Goal: Task Accomplishment & Management: Complete application form

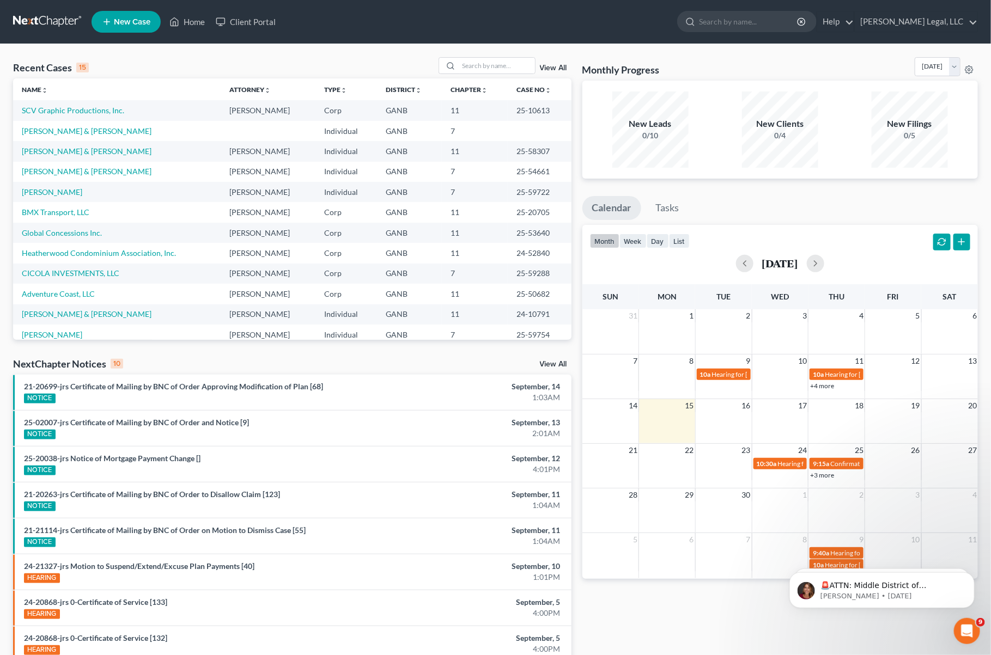
click at [345, 15] on ul "New Case Home Client Portal - No Result - See all results Or Press Enter... Hel…" at bounding box center [535, 22] width 886 height 28
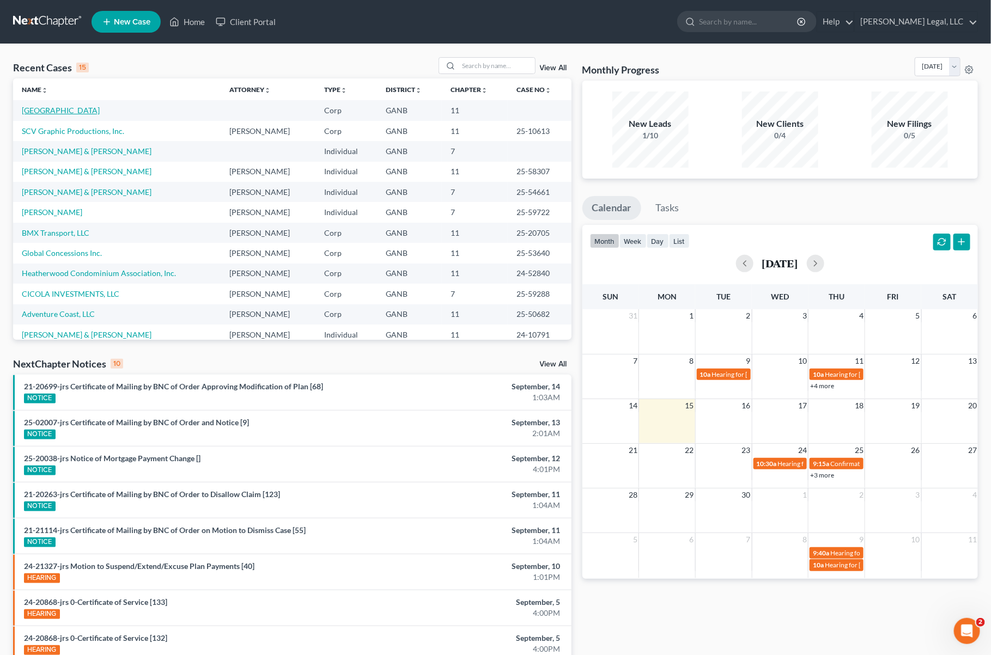
click at [86, 111] on link "Cornerstone Performance Center" at bounding box center [61, 110] width 78 height 9
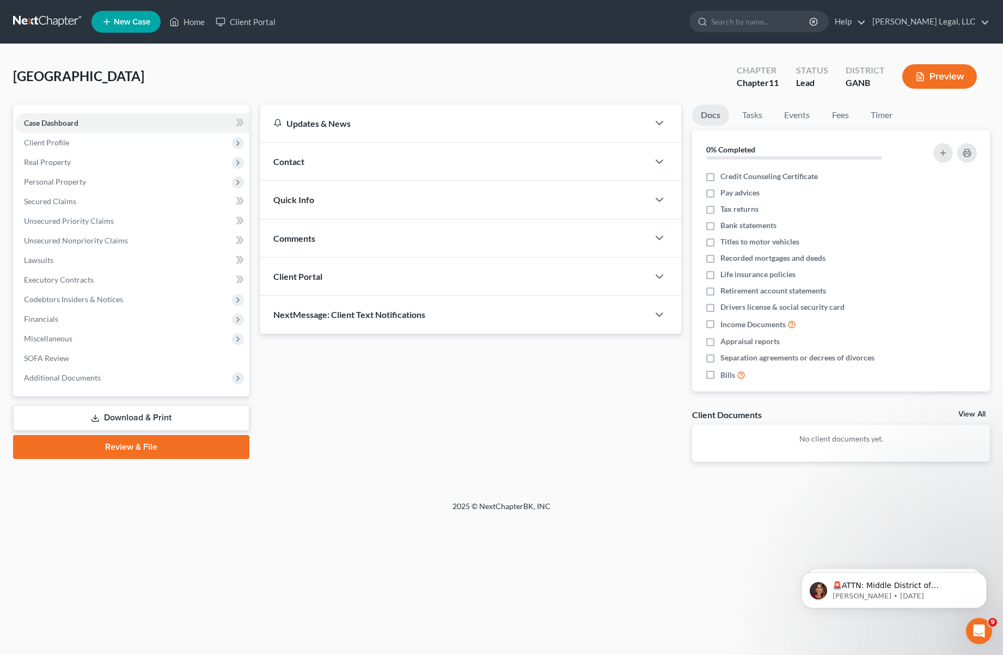
click at [422, 54] on div "Cornerstone Performance Center Upgraded Chapter Chapter 11 Status Lead District…" at bounding box center [501, 272] width 1003 height 457
click at [56, 144] on span "Client Profile" at bounding box center [46, 142] width 45 height 9
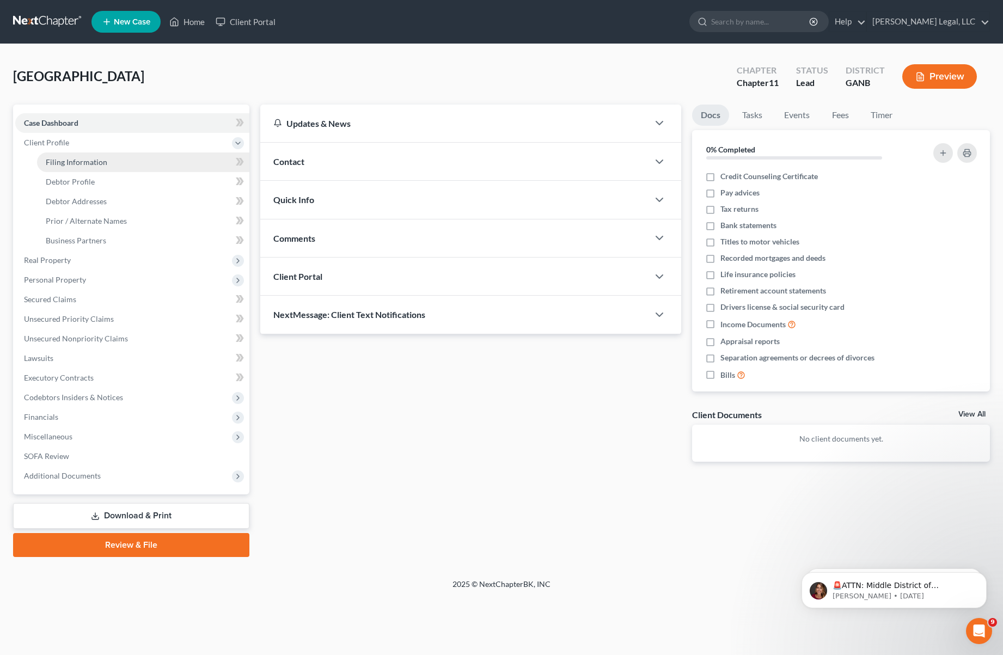
click at [82, 160] on span "Filing Information" at bounding box center [77, 161] width 62 height 9
select select "1"
select select "19"
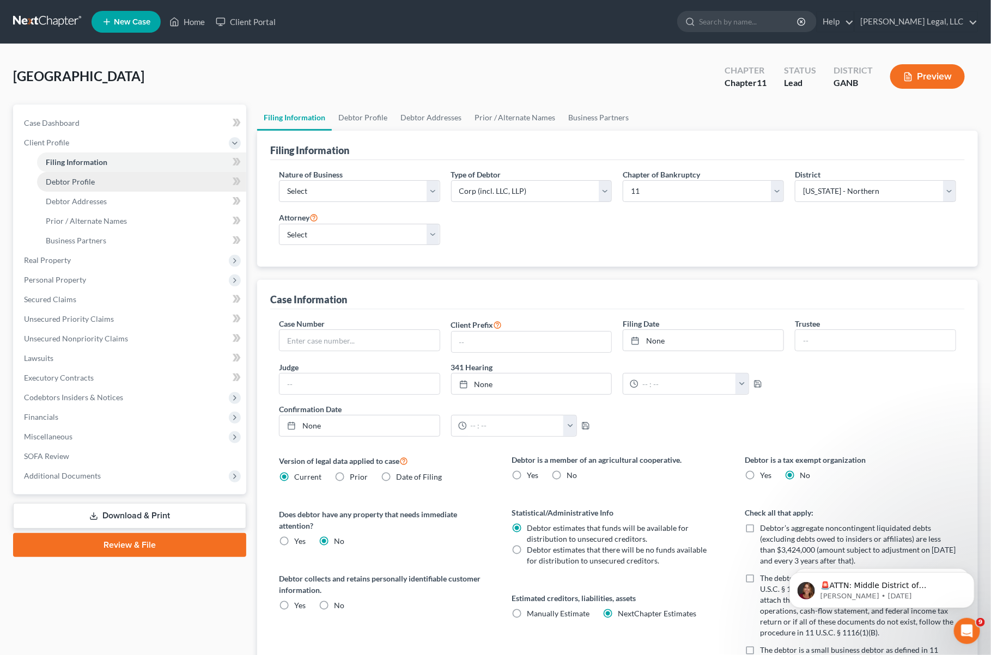
click at [125, 186] on link "Debtor Profile" at bounding box center [141, 182] width 209 height 20
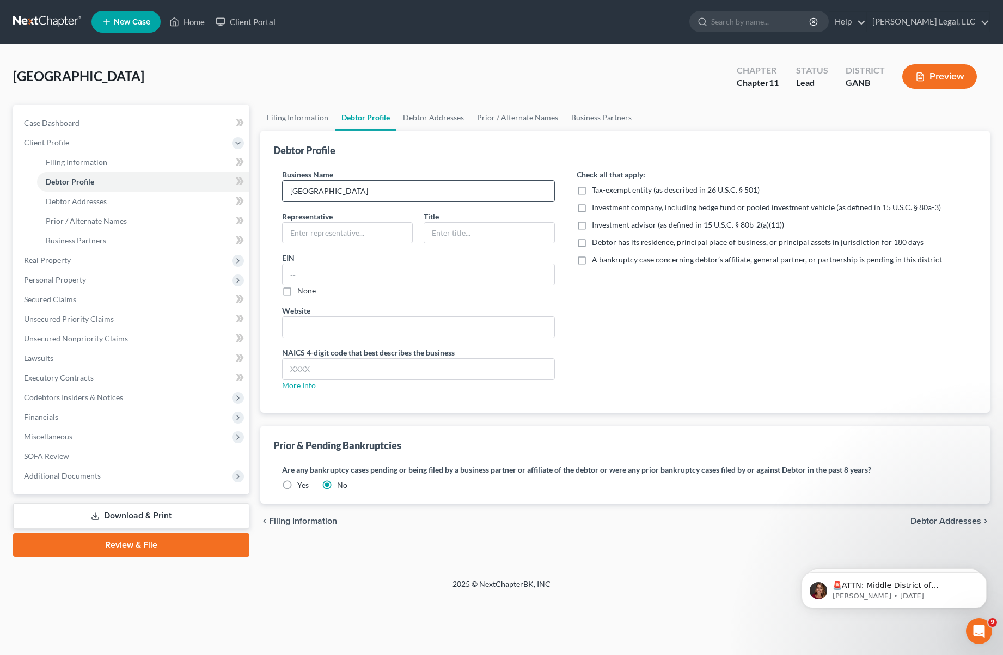
click at [431, 188] on input "Cornerstone Performance Center" at bounding box center [419, 191] width 272 height 21
type input "Cornerstone Performance Center, LLC"
click at [662, 301] on div "Check all that apply: Tax-exempt entity (as described in 26 U.S.C. § 501) Inves…" at bounding box center [772, 284] width 413 height 231
click at [438, 115] on link "Debtor Addresses" at bounding box center [434, 118] width 74 height 26
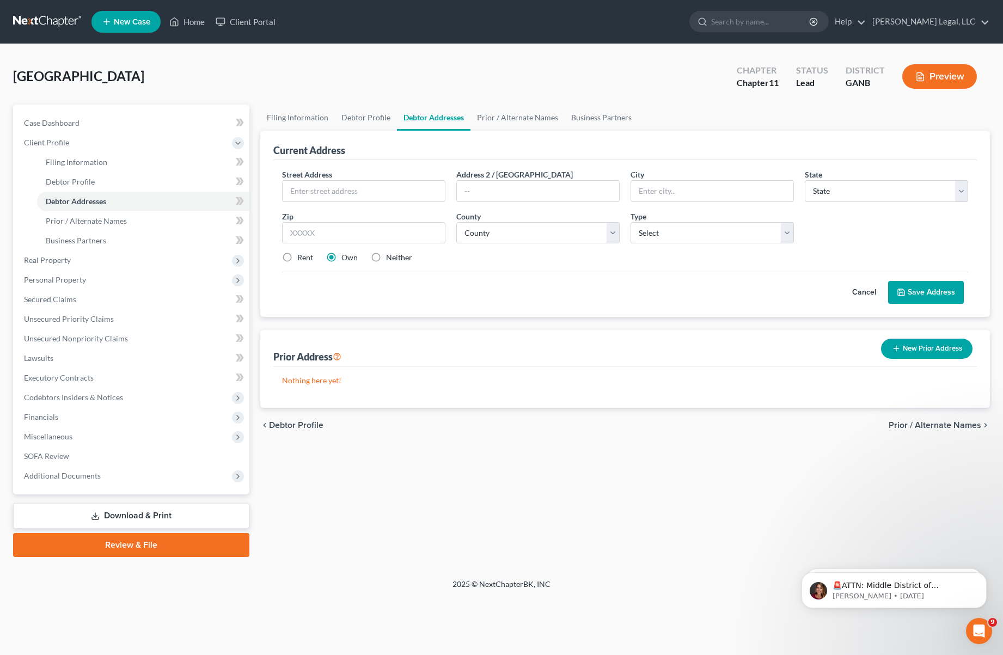
click at [23, 23] on link at bounding box center [48, 22] width 70 height 20
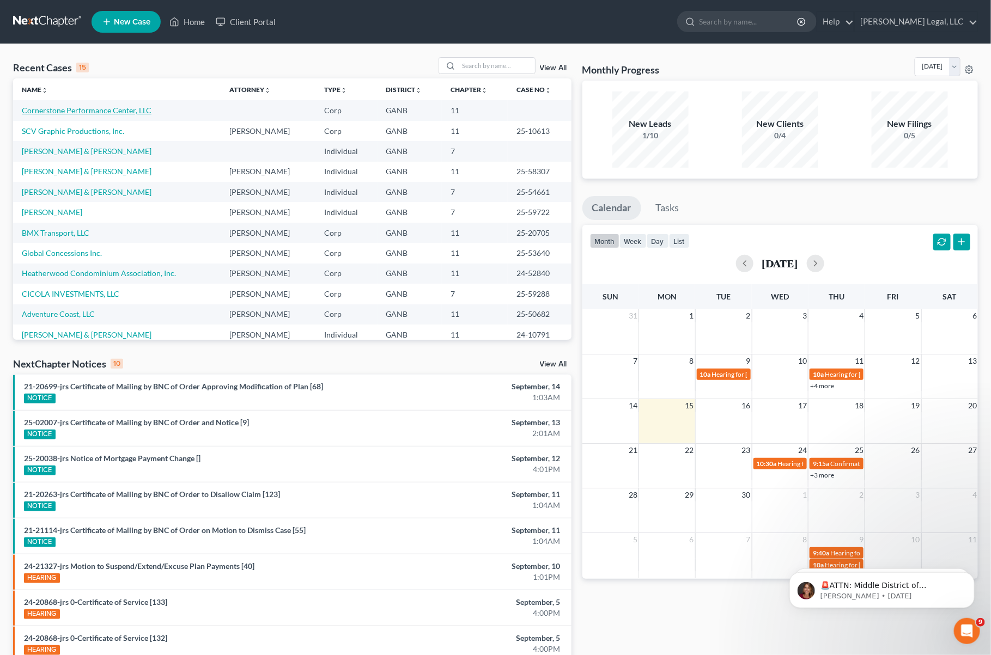
click at [144, 109] on link "Cornerstone Performance Center, LLC" at bounding box center [87, 110] width 130 height 9
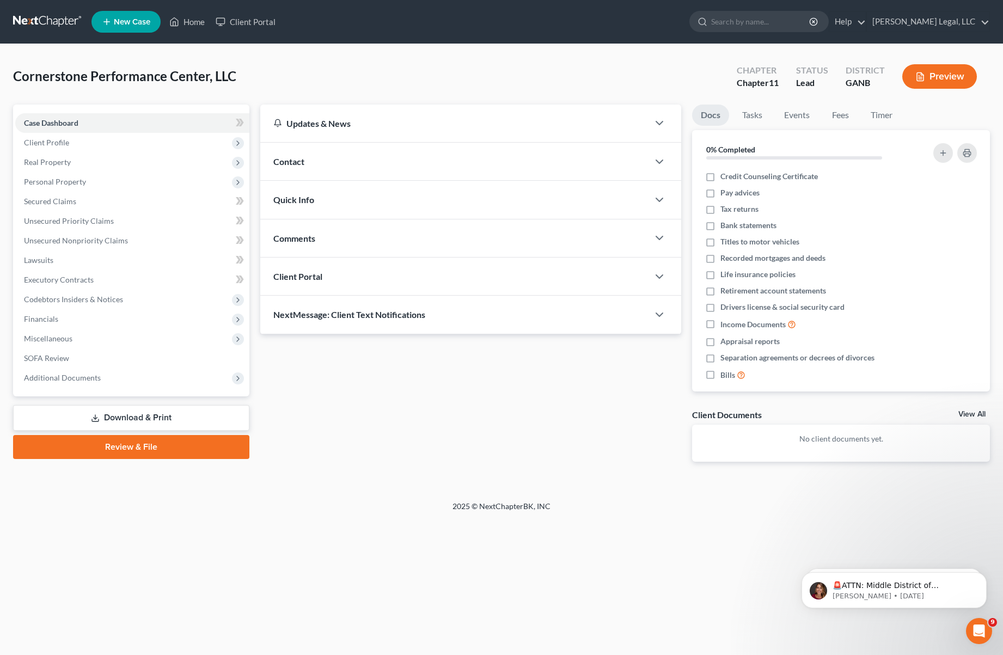
click at [128, 419] on link "Download & Print" at bounding box center [131, 418] width 236 height 26
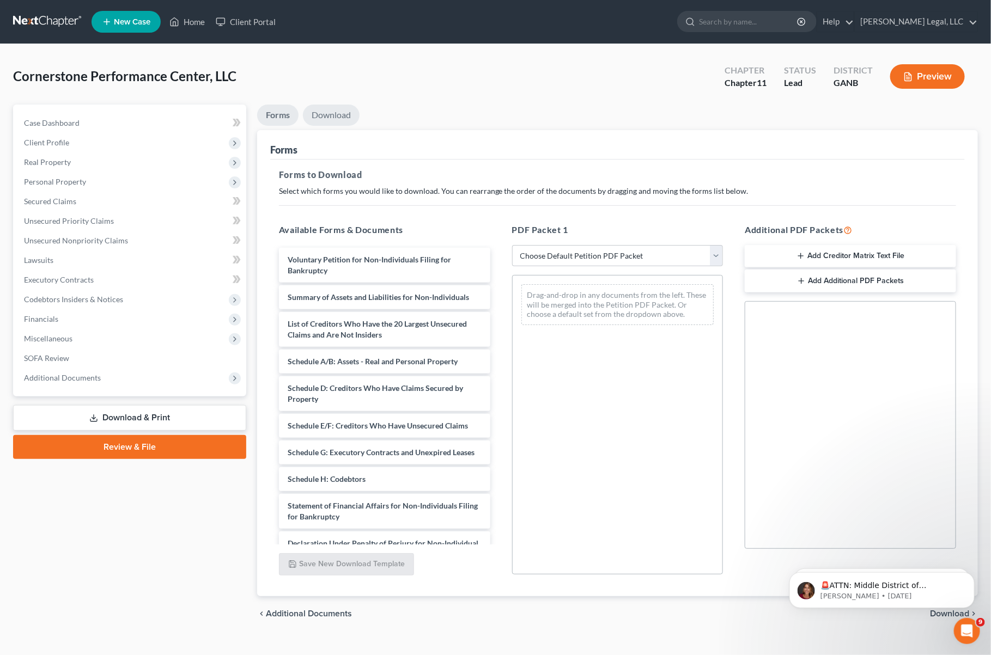
click at [326, 119] on link "Download" at bounding box center [331, 115] width 57 height 21
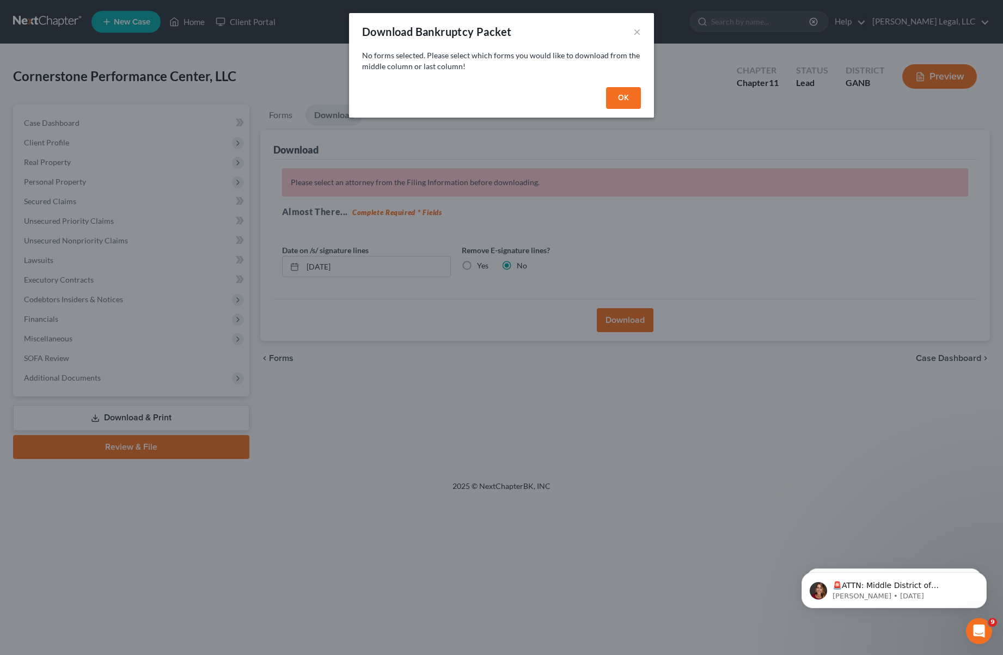
click at [636, 90] on button "OK" at bounding box center [623, 98] width 35 height 22
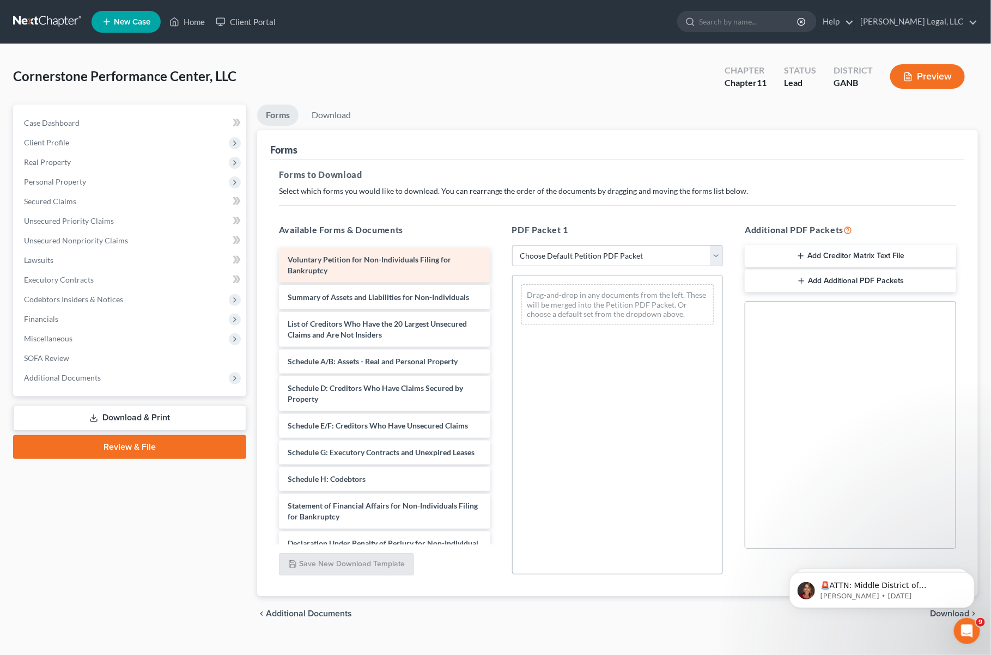
scroll to position [141, 0]
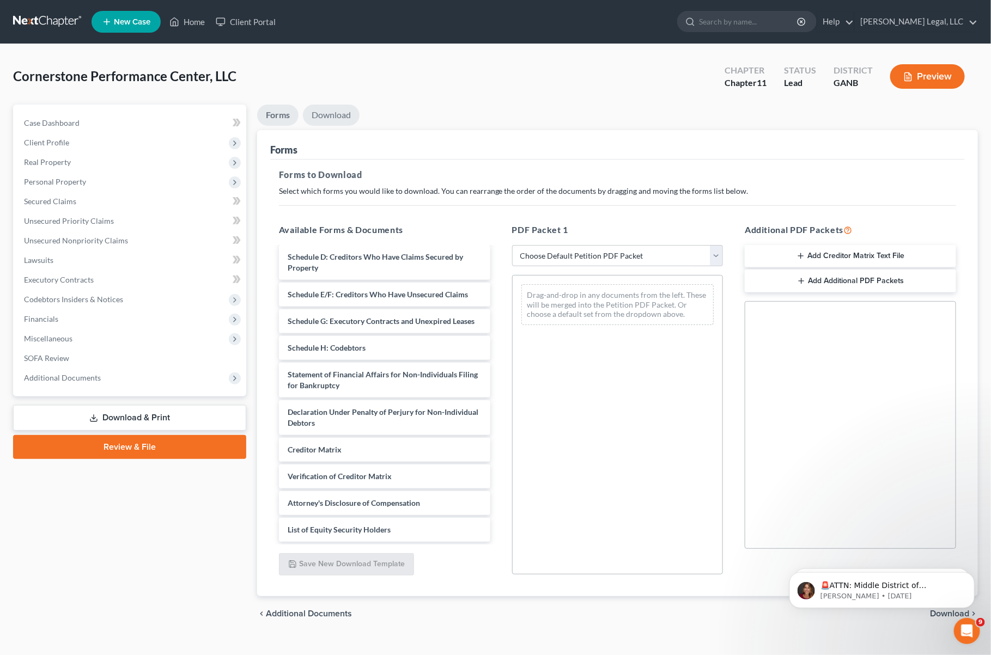
click at [330, 108] on link "Download" at bounding box center [331, 115] width 57 height 21
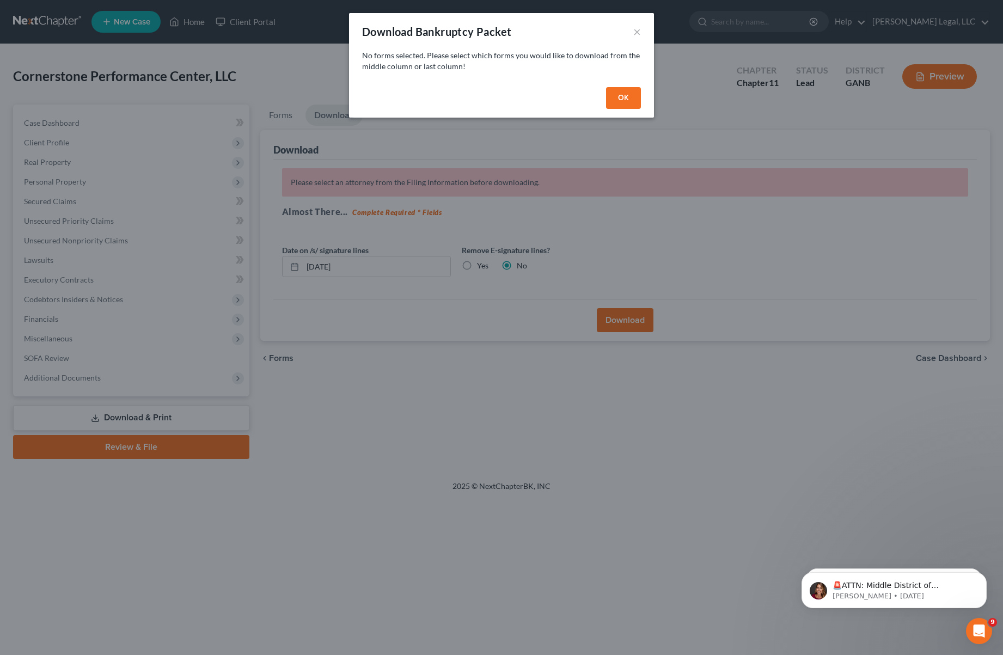
click at [621, 96] on button "OK" at bounding box center [623, 98] width 35 height 22
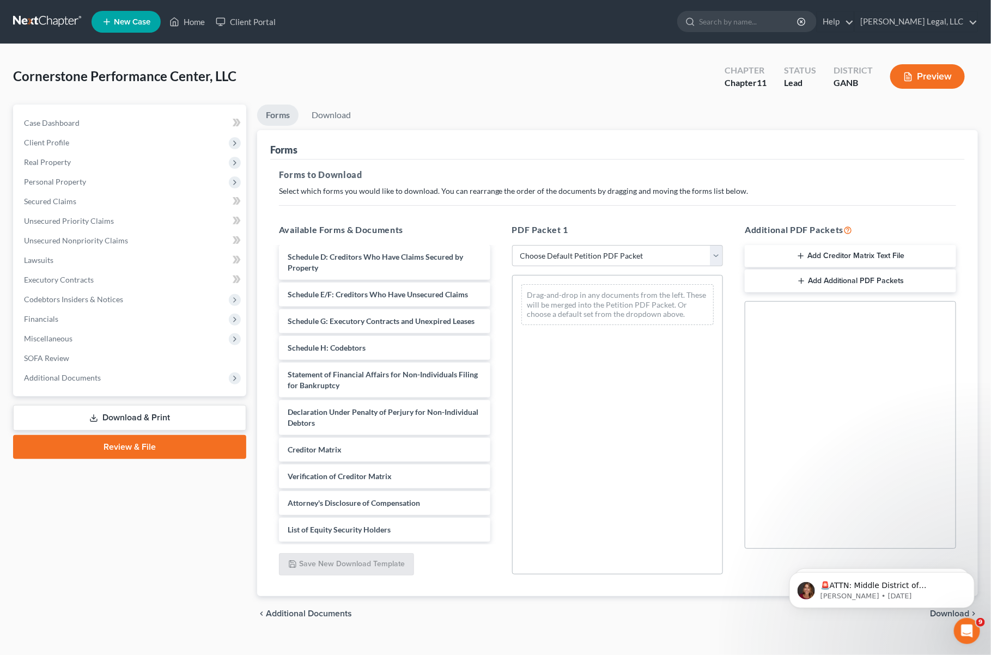
click at [105, 445] on link "Review & File" at bounding box center [129, 447] width 233 height 24
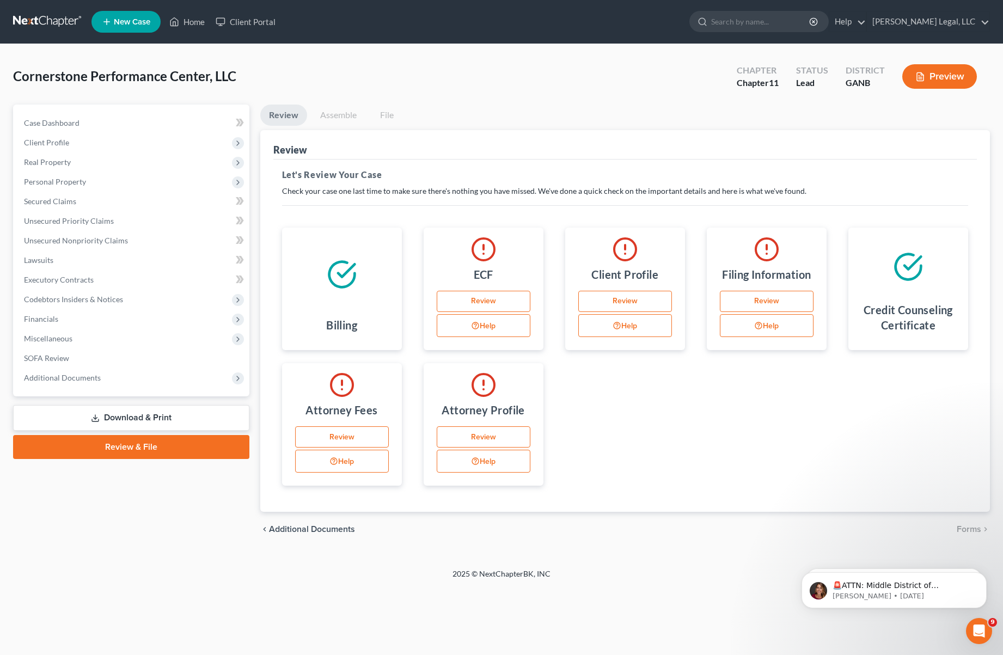
click at [337, 108] on link "Assemble" at bounding box center [339, 115] width 54 height 21
click at [338, 119] on link "Assemble" at bounding box center [339, 115] width 54 height 21
click at [64, 376] on span "Additional Documents" at bounding box center [62, 377] width 77 height 9
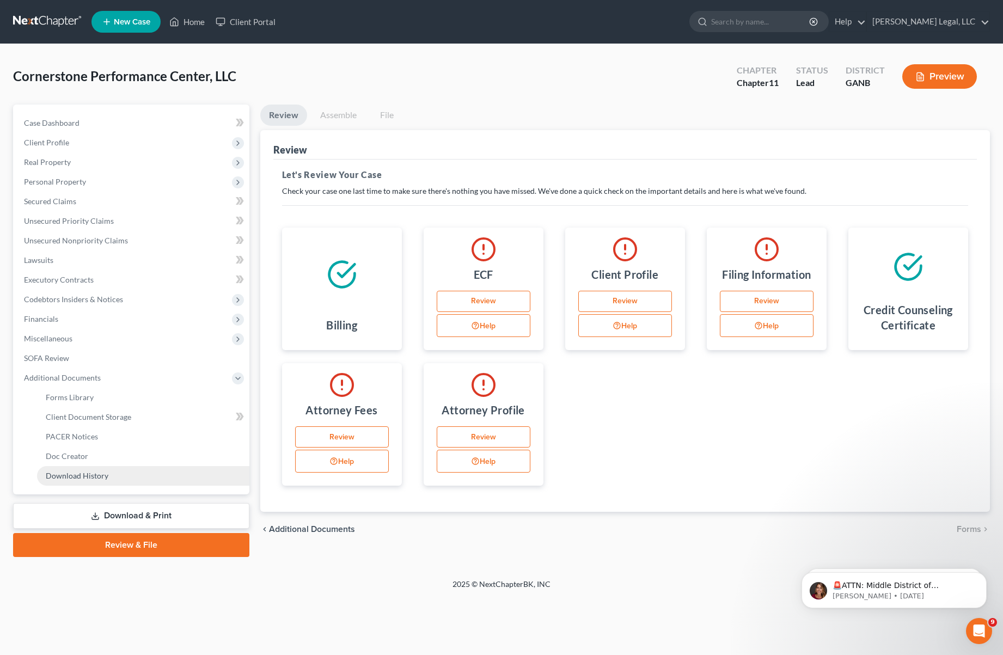
click at [111, 476] on link "Download History" at bounding box center [143, 476] width 212 height 20
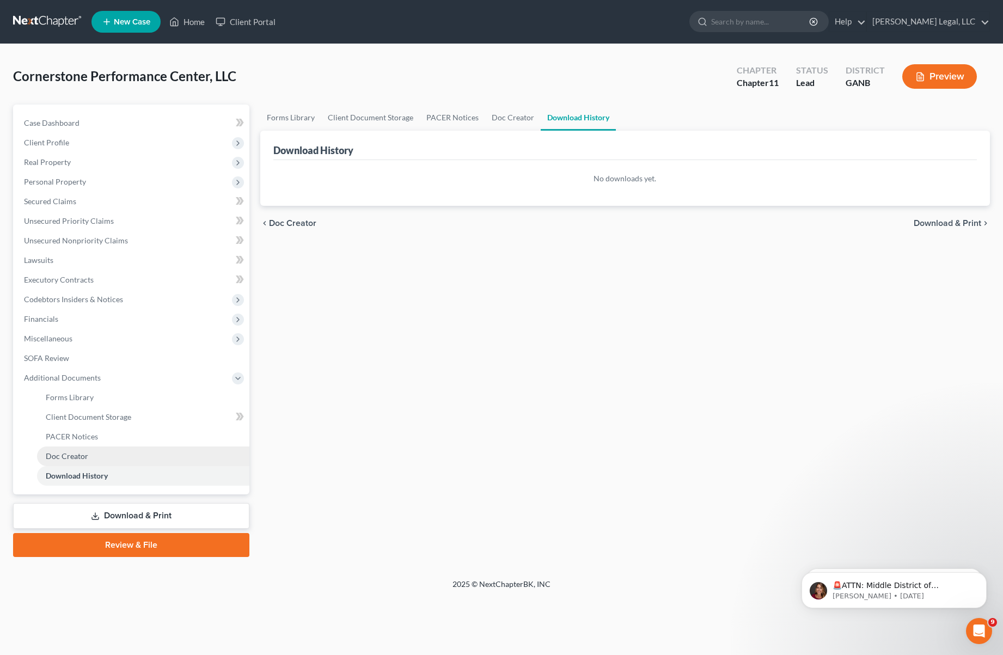
click at [107, 453] on link "Doc Creator" at bounding box center [143, 457] width 212 height 20
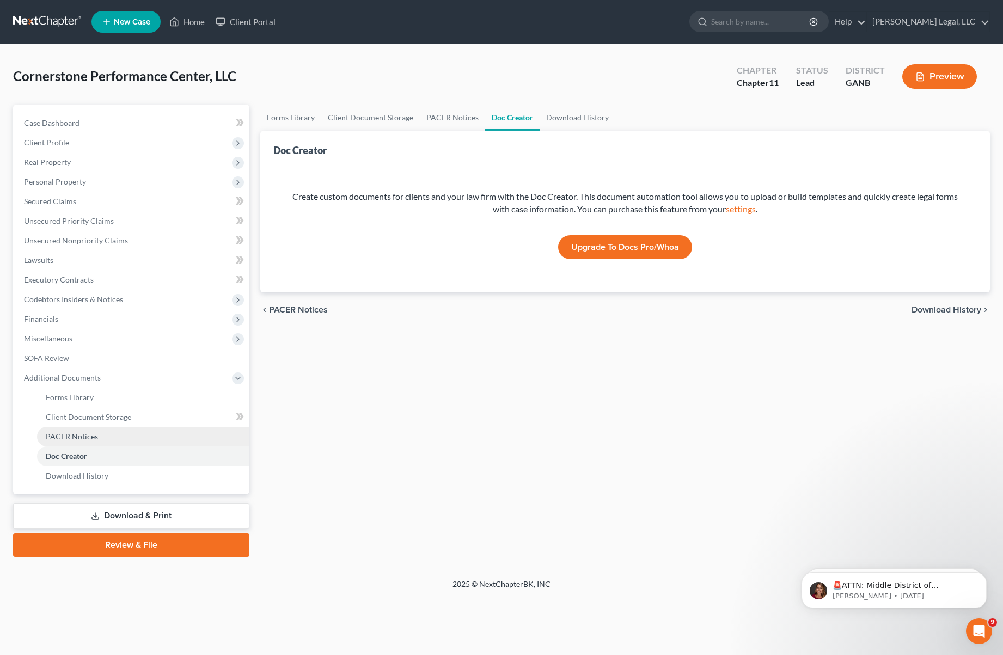
click at [105, 437] on link "PACER Notices" at bounding box center [143, 437] width 212 height 20
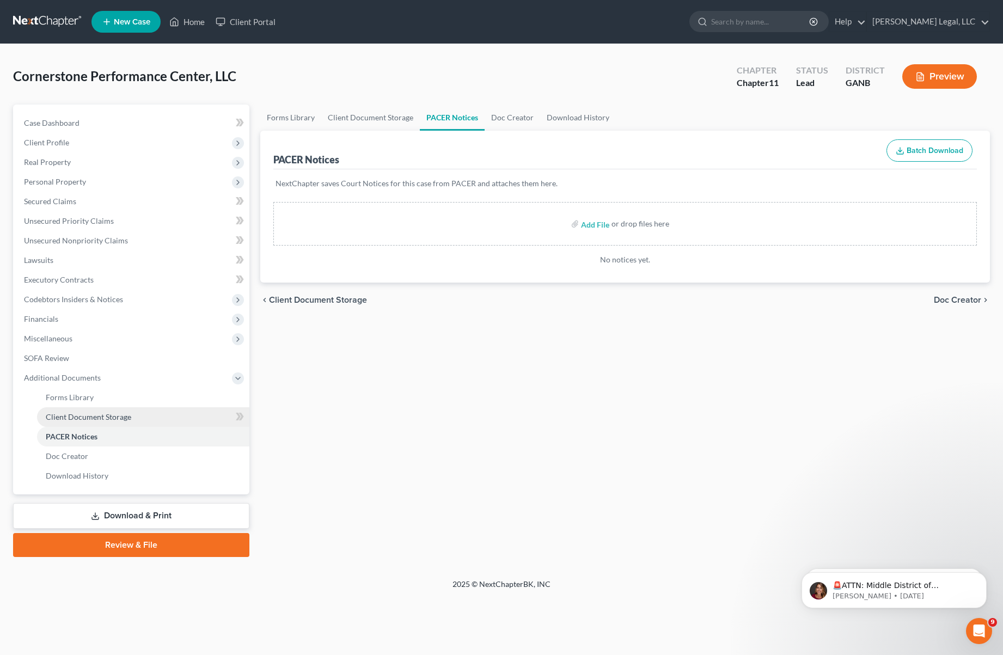
click at [108, 412] on span "Client Document Storage" at bounding box center [89, 416] width 86 height 9
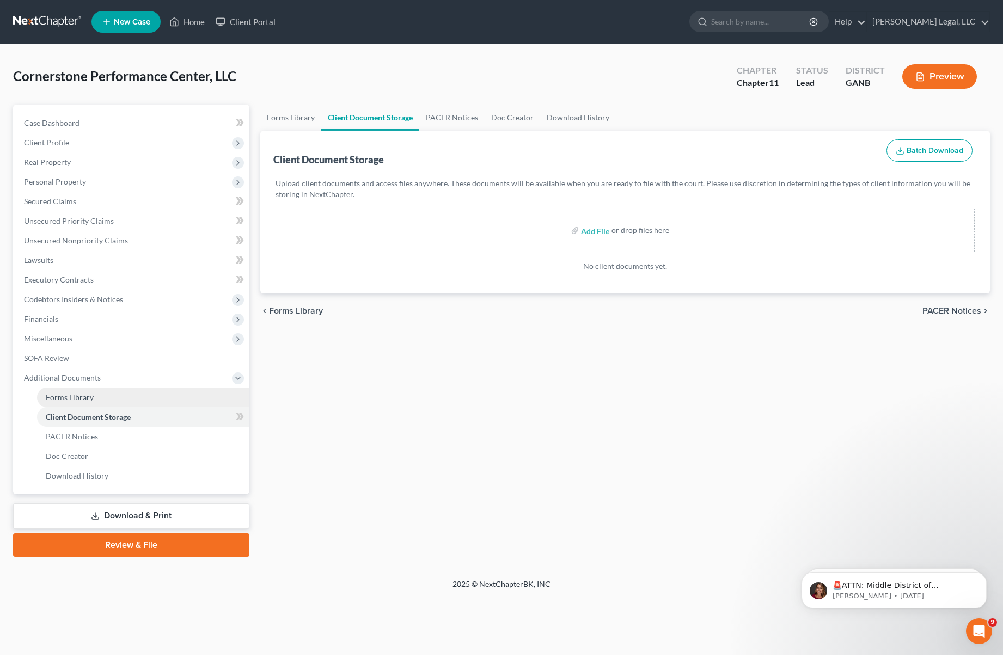
click at [108, 401] on link "Forms Library" at bounding box center [143, 398] width 212 height 20
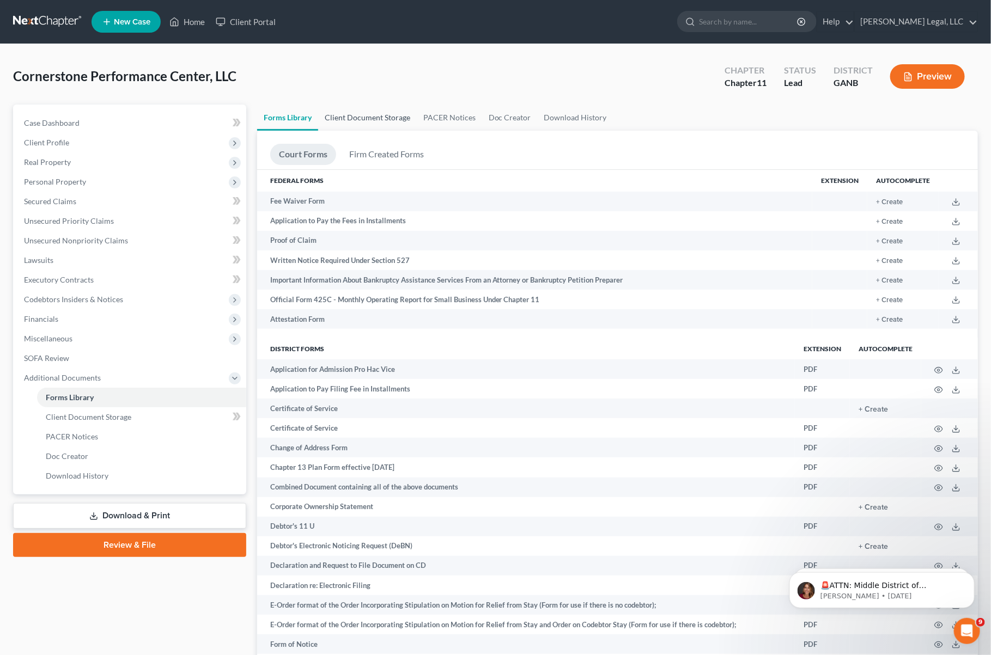
click at [358, 113] on link "Client Document Storage" at bounding box center [367, 118] width 99 height 26
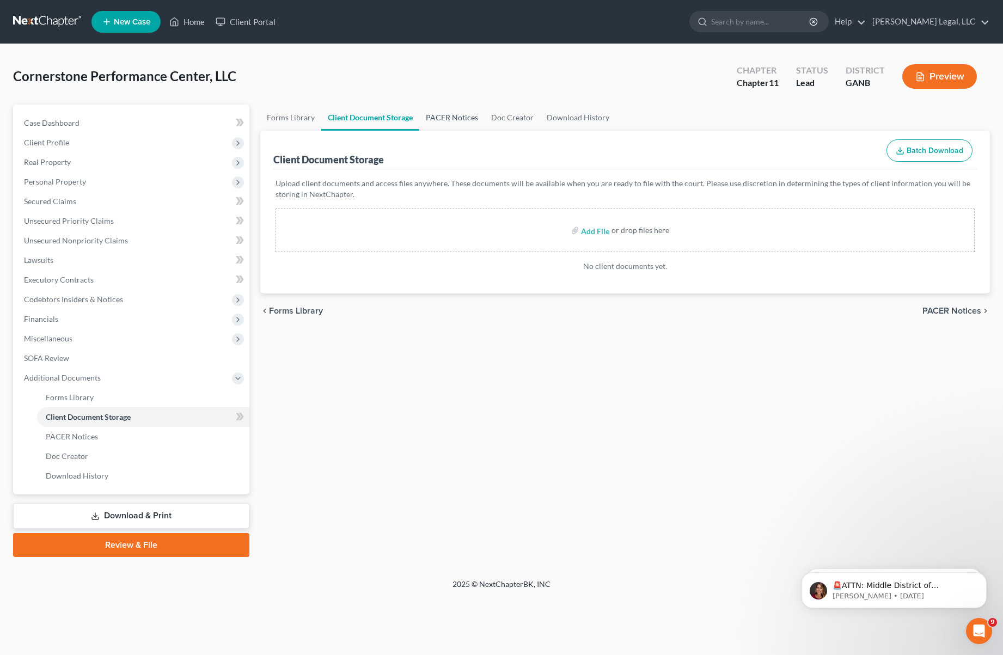
click at [458, 118] on link "PACER Notices" at bounding box center [451, 118] width 65 height 26
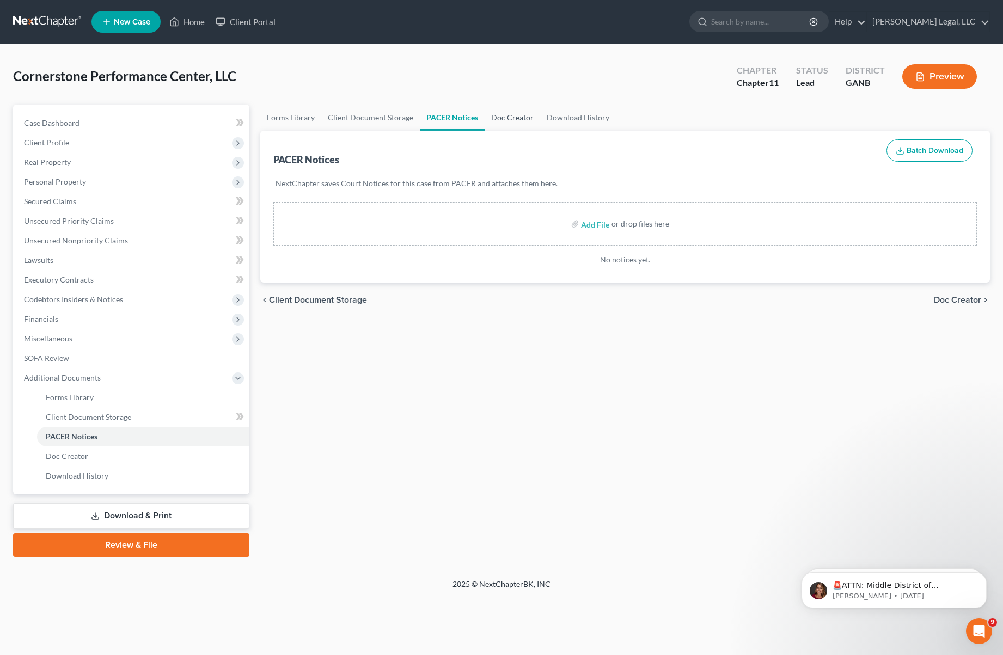
click at [499, 114] on link "Doc Creator" at bounding box center [513, 118] width 56 height 26
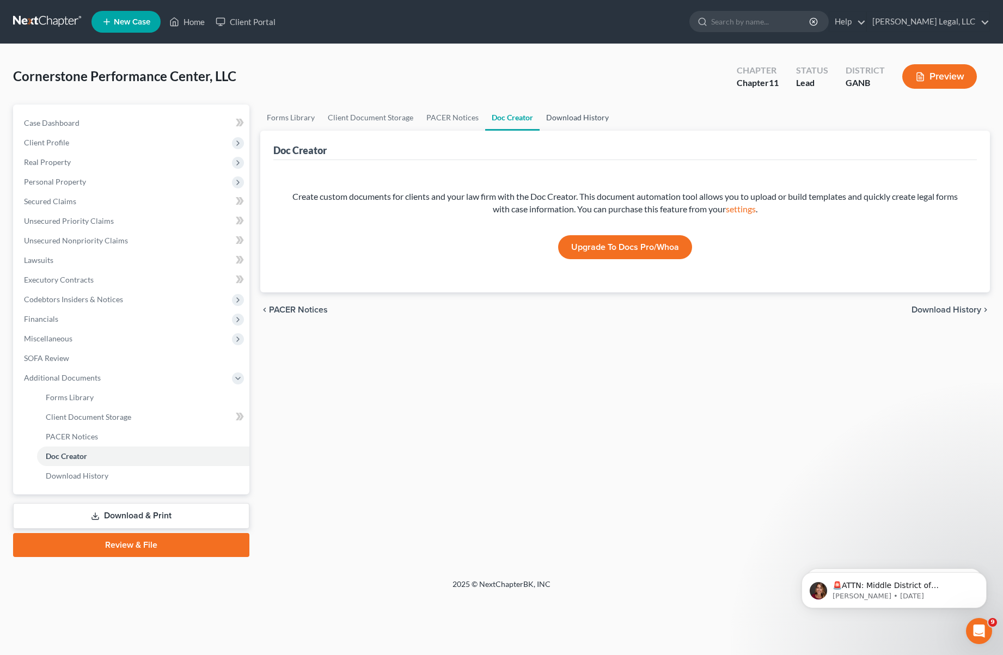
click at [585, 112] on link "Download History" at bounding box center [578, 118] width 76 height 26
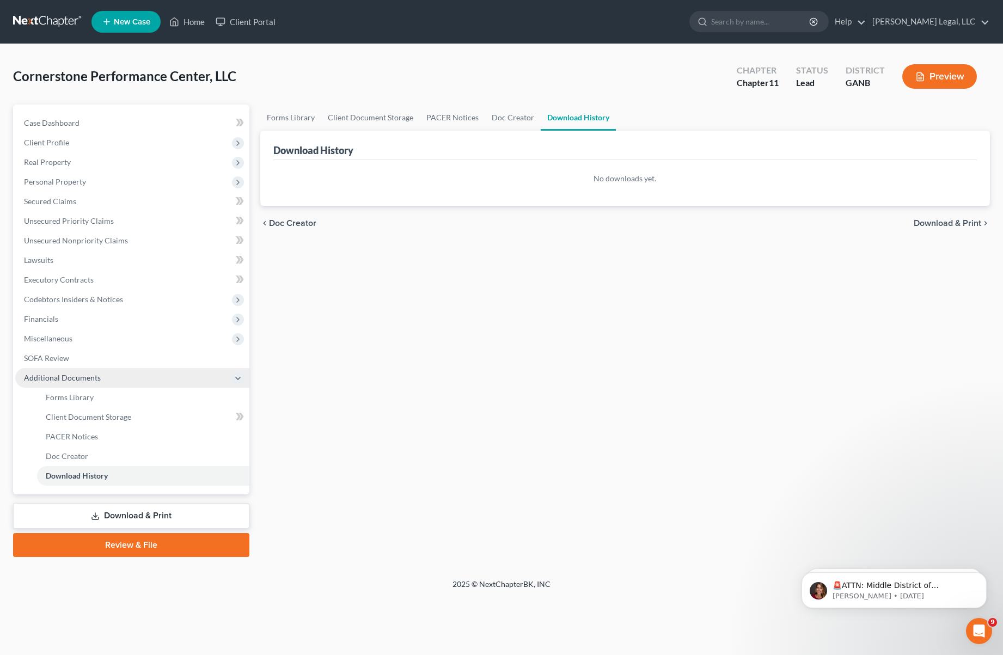
click at [108, 373] on span "Additional Documents" at bounding box center [132, 378] width 234 height 20
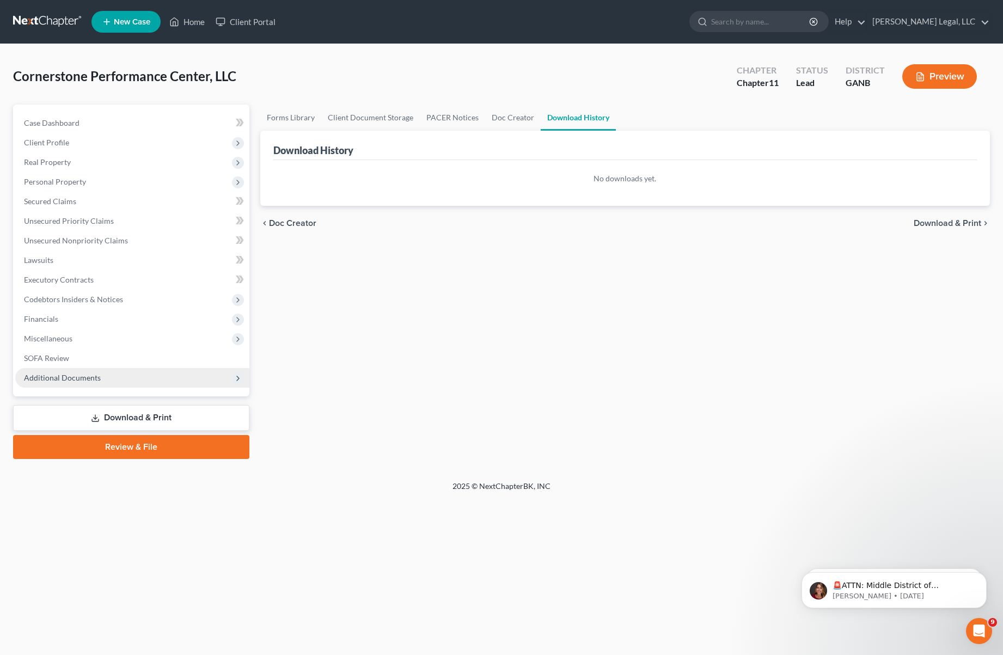
click at [111, 378] on span "Additional Documents" at bounding box center [132, 378] width 234 height 20
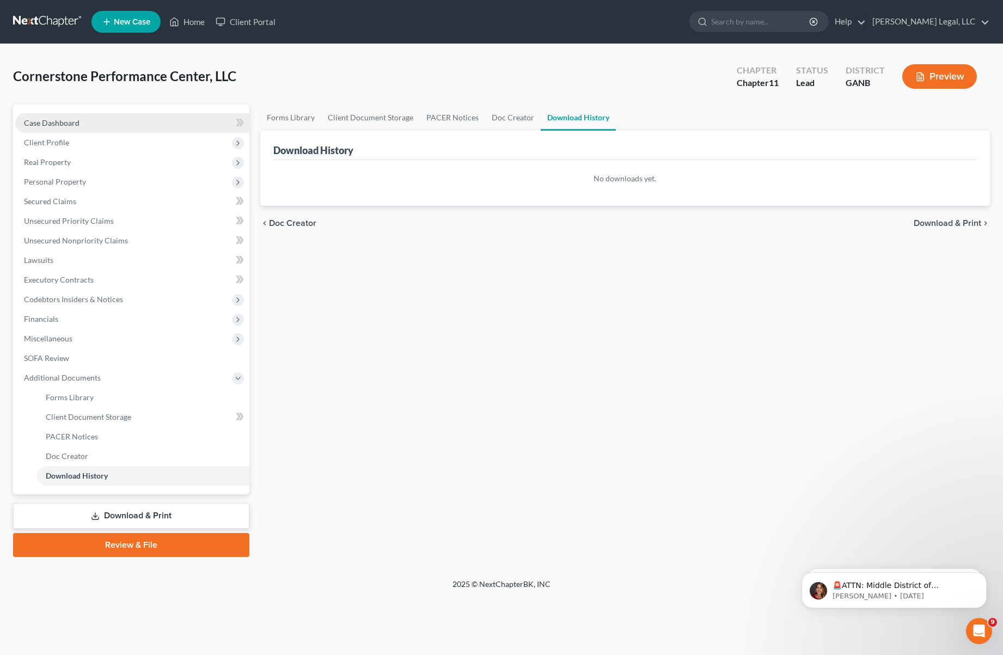
click at [118, 116] on link "Case Dashboard" at bounding box center [132, 123] width 234 height 20
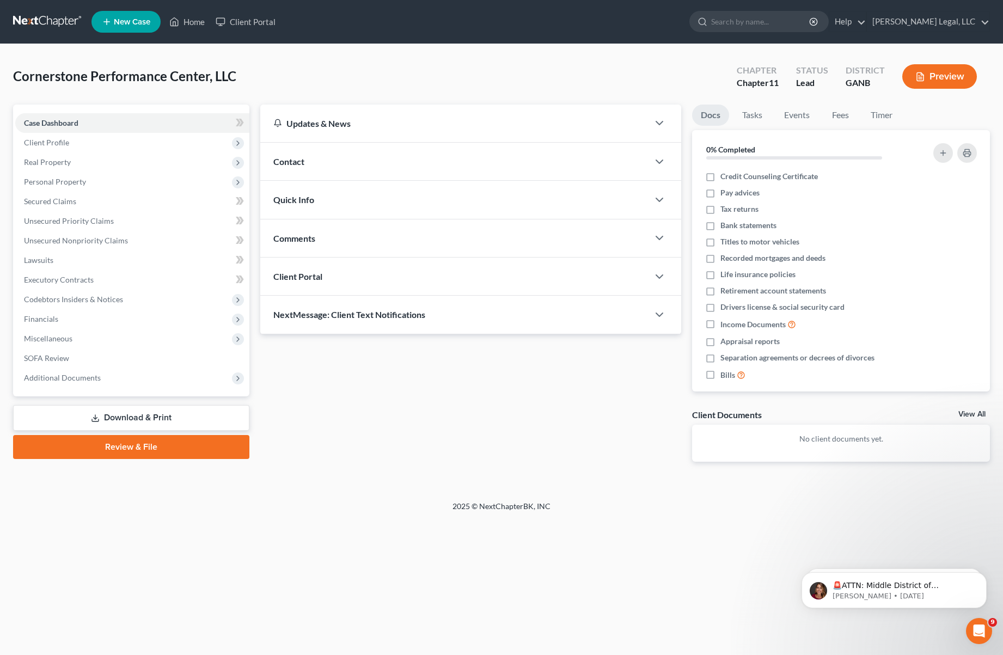
click at [919, 76] on polyline "button" at bounding box center [919, 76] width 1 height 0
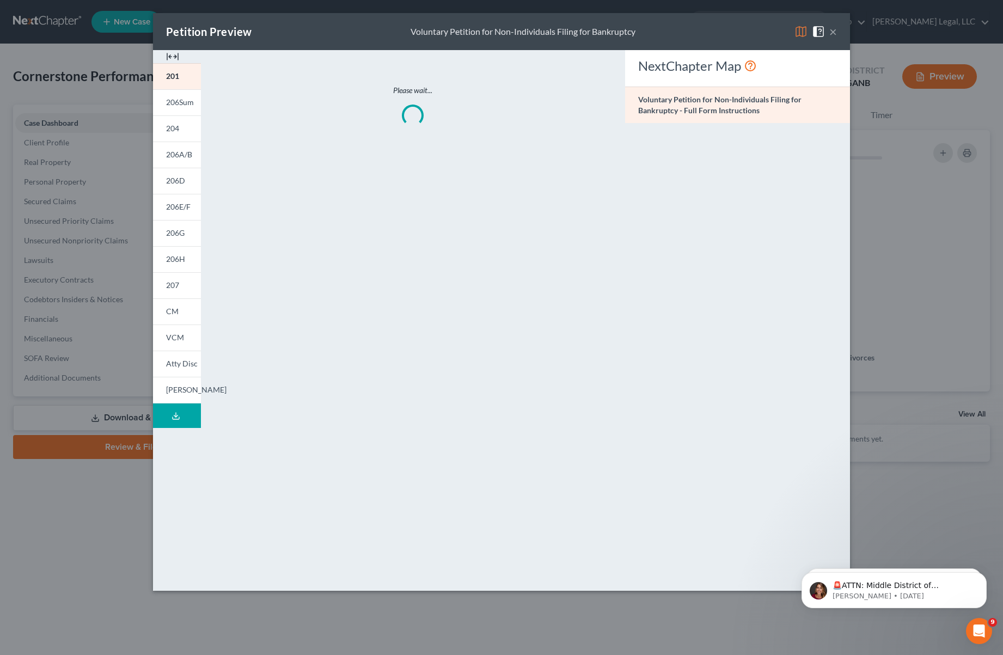
click at [835, 34] on button "×" at bounding box center [834, 31] width 8 height 13
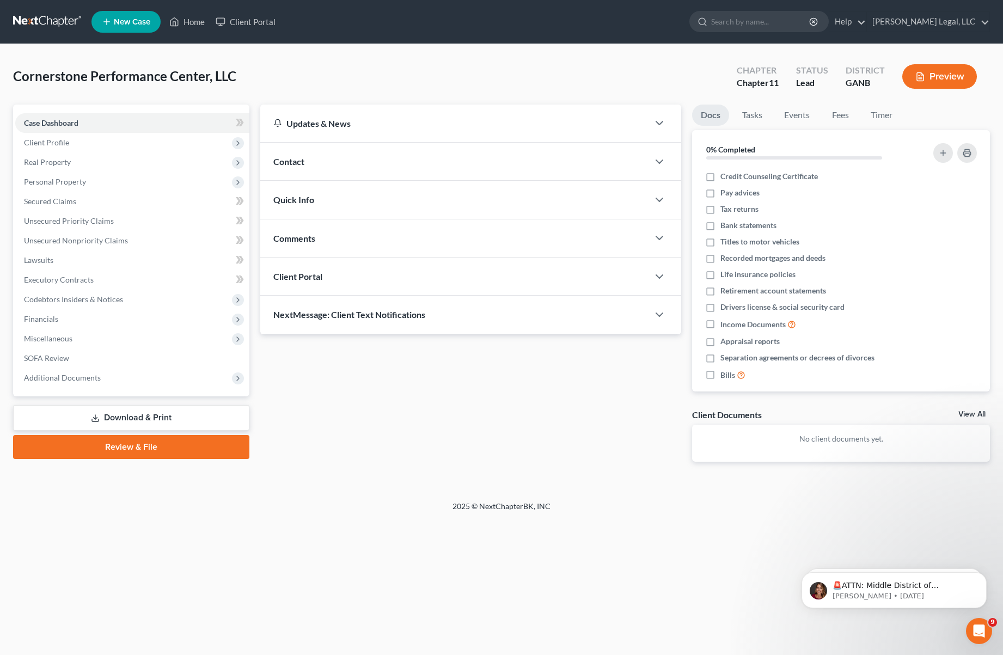
click at [340, 270] on div "Client Portal" at bounding box center [454, 277] width 389 height 38
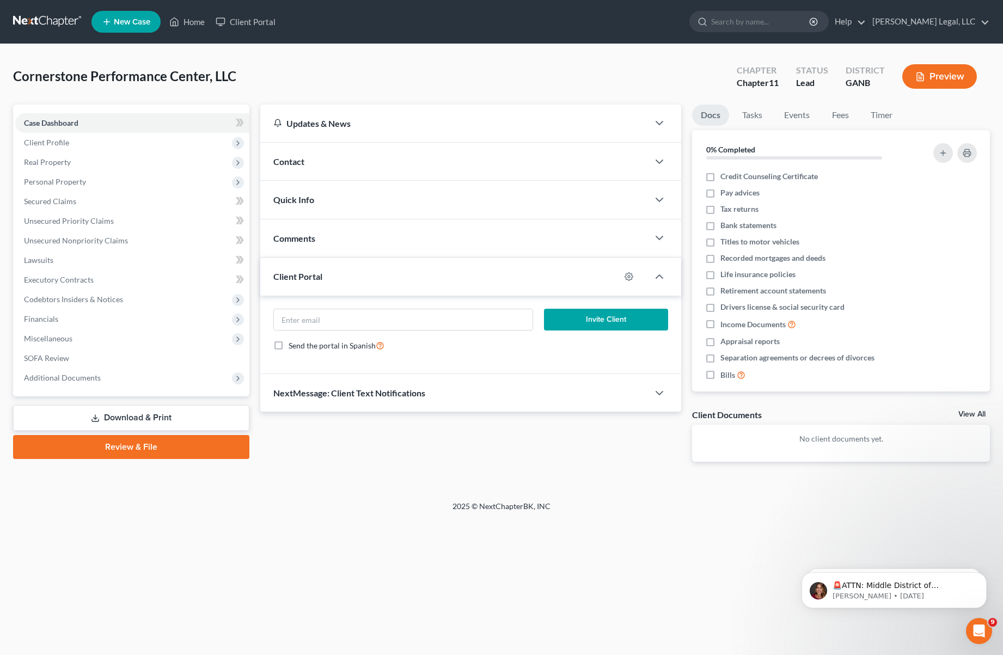
click at [386, 252] on div "Comments" at bounding box center [454, 239] width 389 height 38
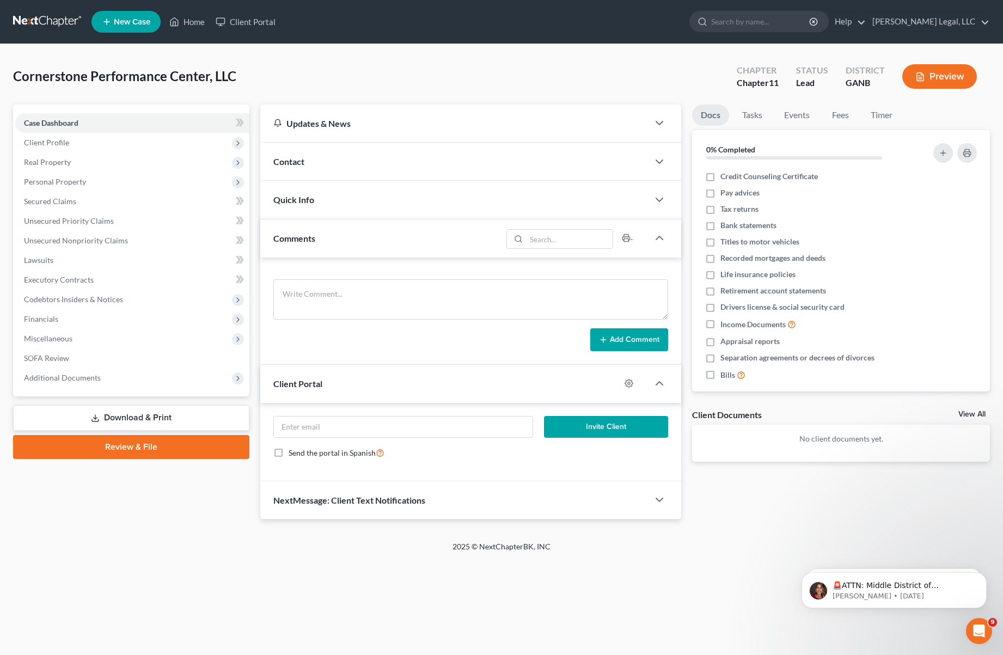
click at [386, 200] on div "Quick Info" at bounding box center [454, 200] width 389 height 38
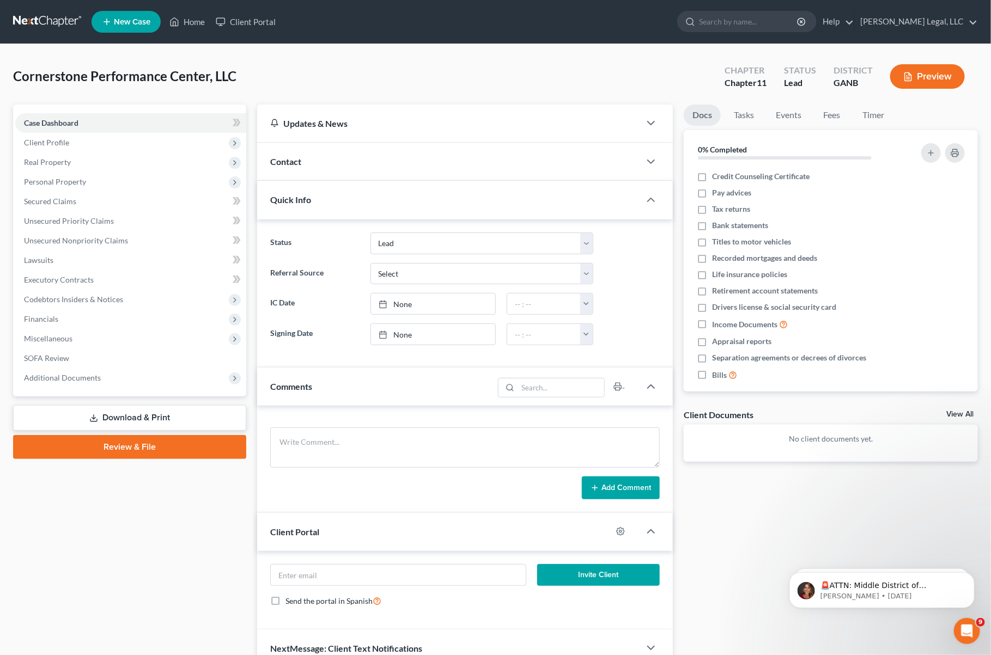
click at [387, 165] on div "Contact" at bounding box center [448, 162] width 383 height 38
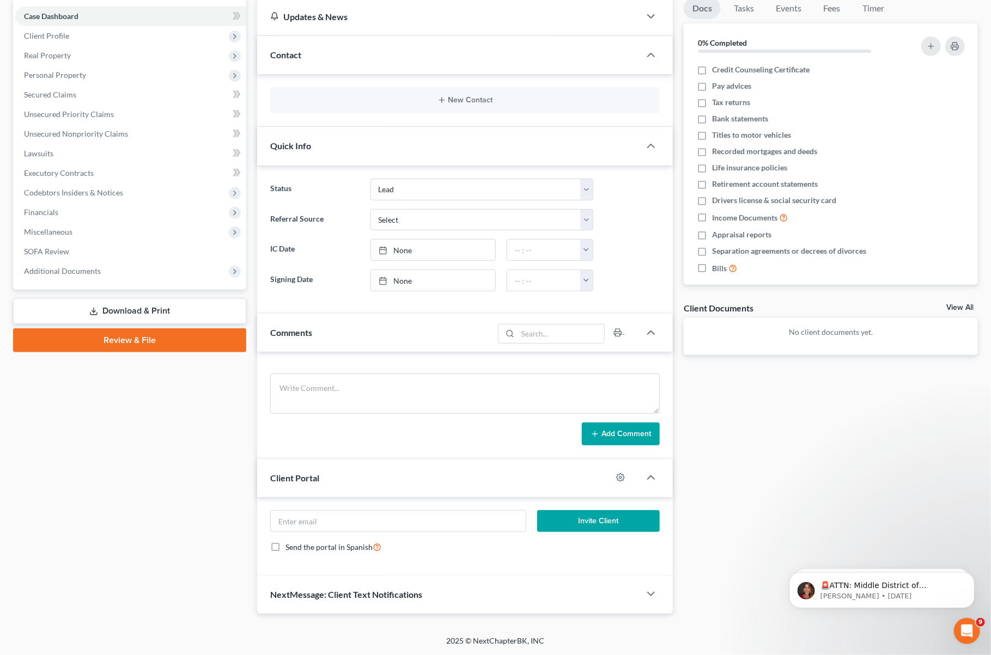
scroll to position [113, 0]
click at [649, 469] on div at bounding box center [656, 478] width 33 height 22
click at [651, 476] on polyline "button" at bounding box center [651, 477] width 7 height 3
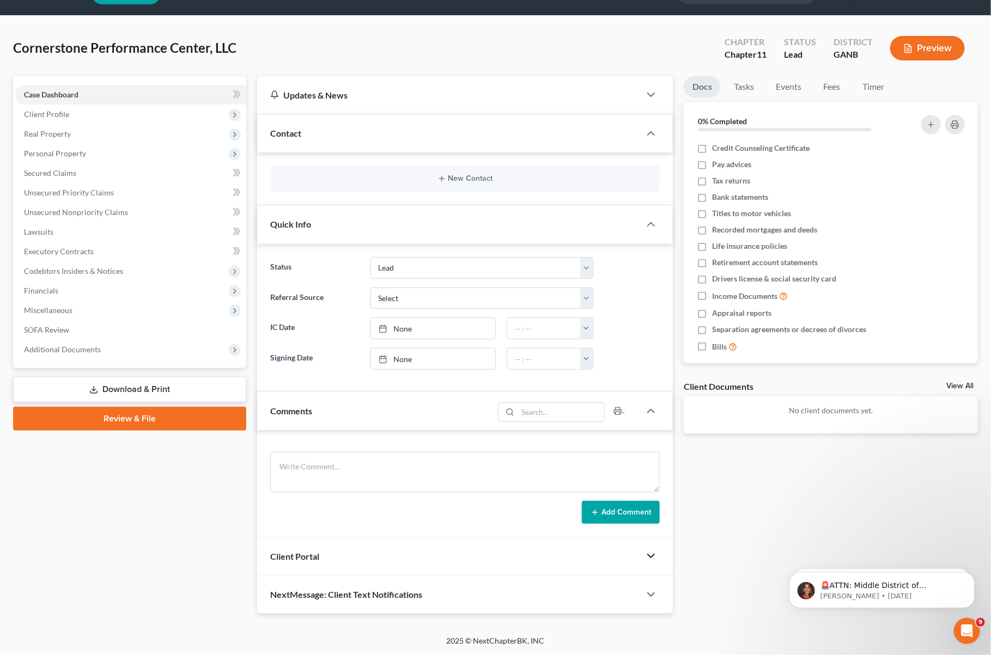
click at [655, 557] on icon "button" at bounding box center [650, 556] width 13 height 13
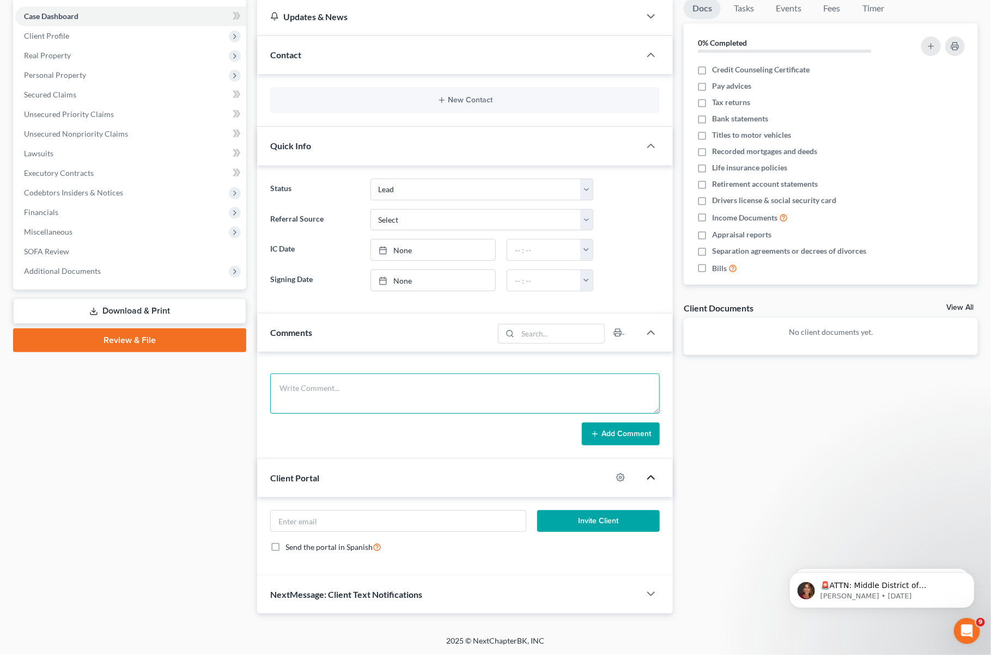
click at [350, 396] on textarea at bounding box center [465, 394] width 390 height 40
click at [396, 443] on div "Add Comment" at bounding box center [465, 434] width 390 height 23
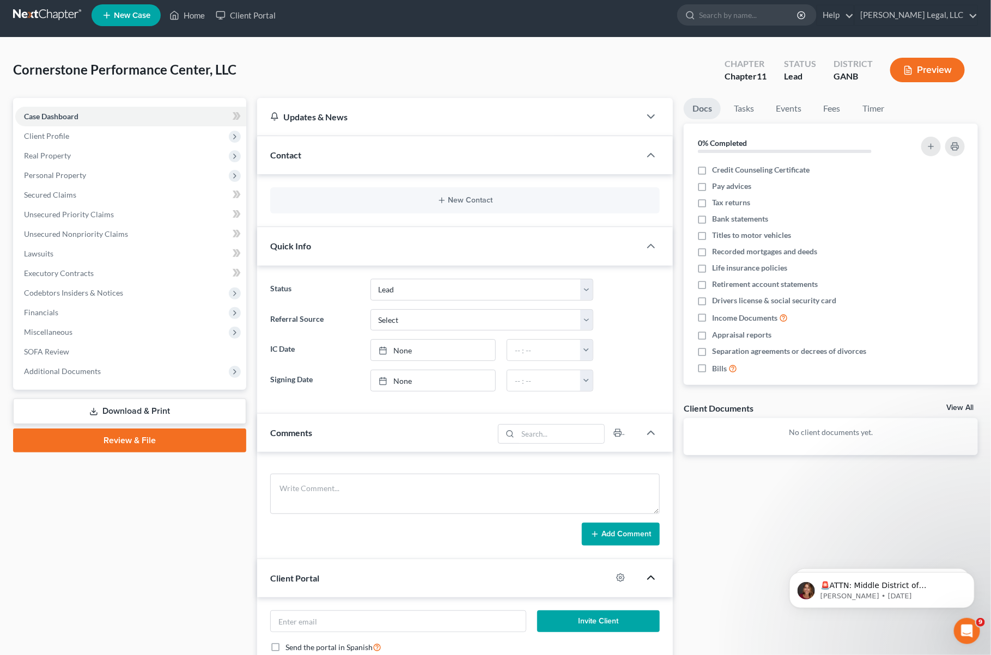
scroll to position [0, 0]
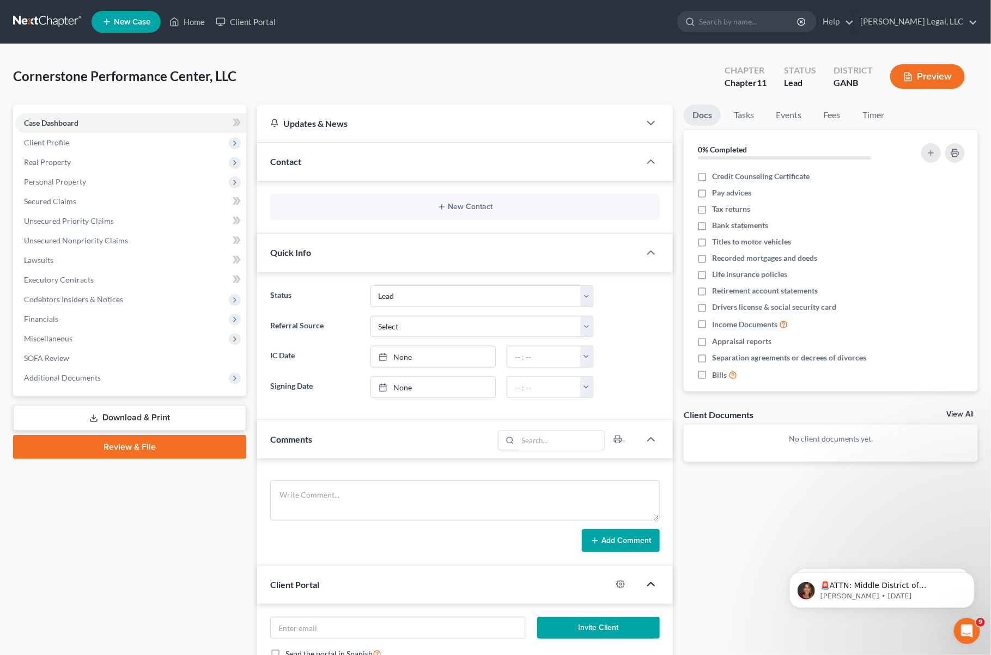
click at [320, 51] on div "Cornerstone Performance Center, LLC Upgraded Chapter Chapter 11 Status Lead Dis…" at bounding box center [495, 393] width 991 height 698
click at [107, 142] on span "Client Profile" at bounding box center [130, 143] width 231 height 20
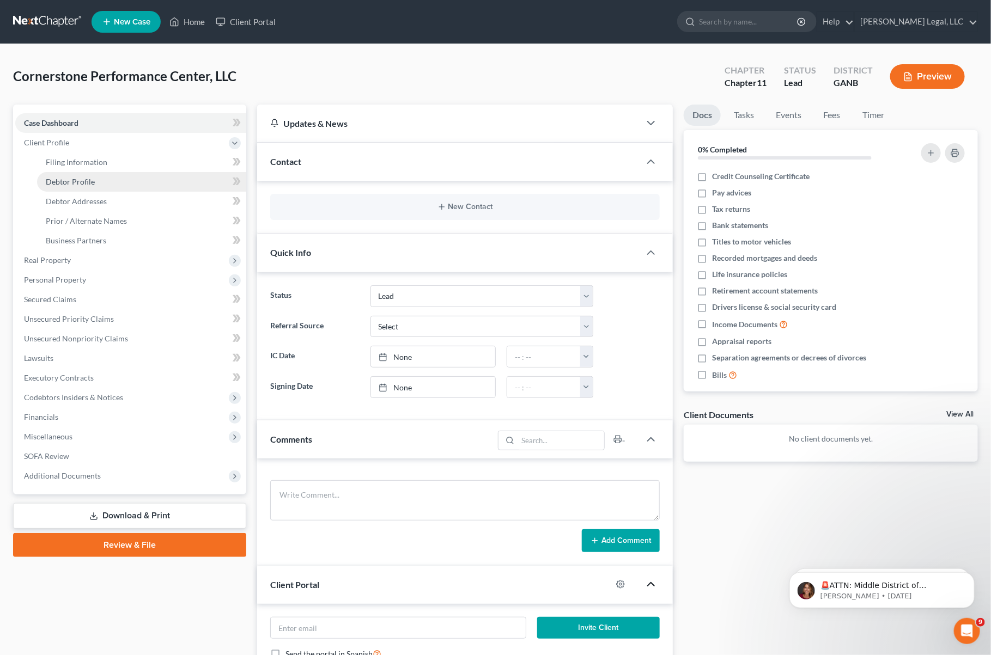
click at [108, 173] on link "Debtor Profile" at bounding box center [141, 182] width 209 height 20
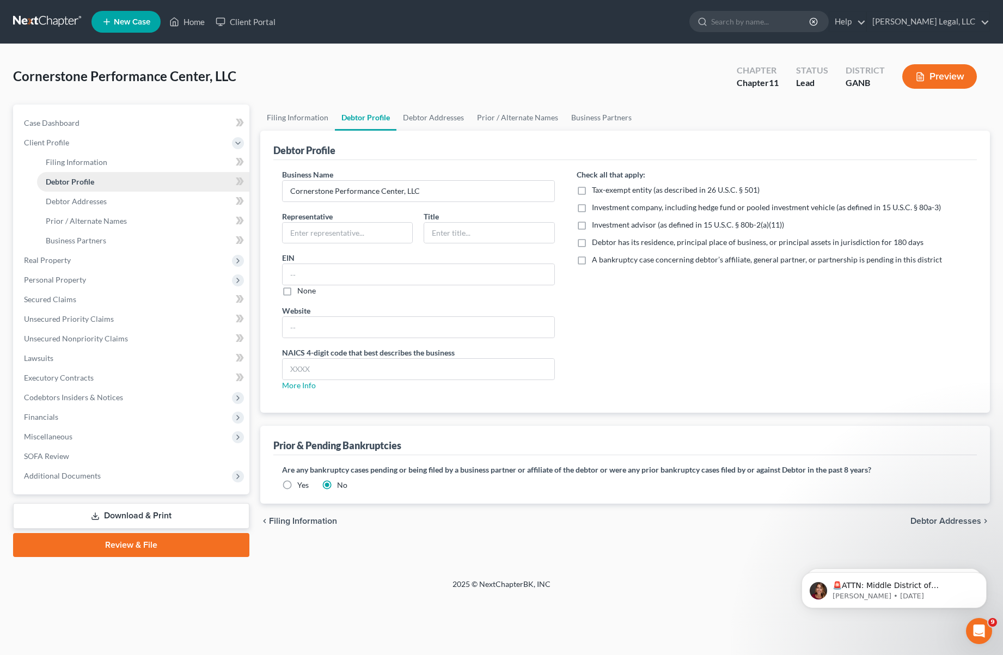
click at [103, 185] on link "Debtor Profile" at bounding box center [143, 182] width 212 height 20
click at [105, 192] on link "Debtor Addresses" at bounding box center [143, 202] width 212 height 20
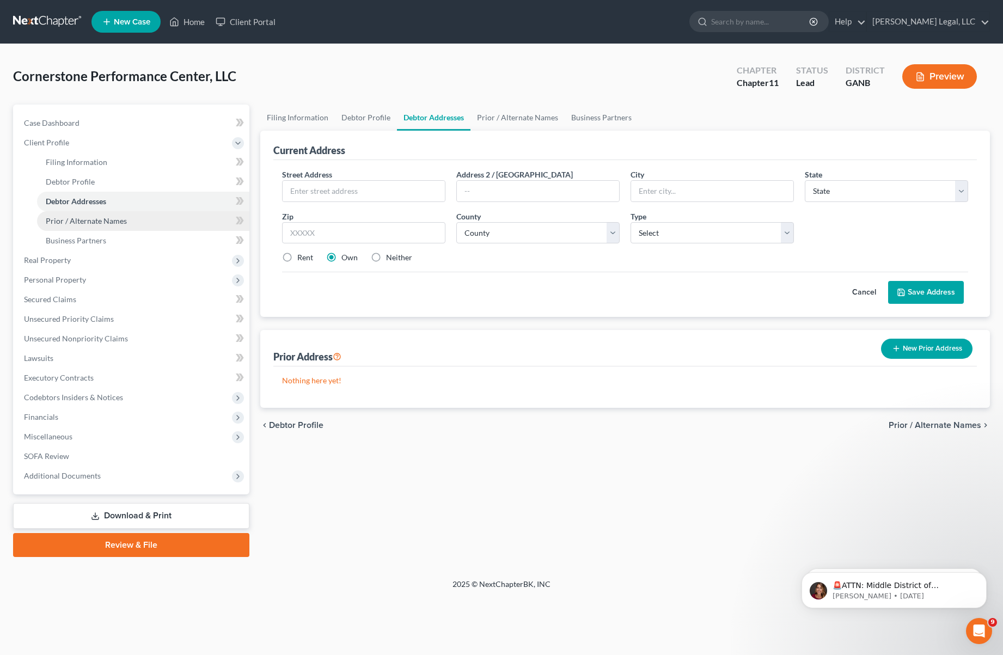
click at [108, 220] on span "Prior / Alternate Names" at bounding box center [86, 220] width 81 height 9
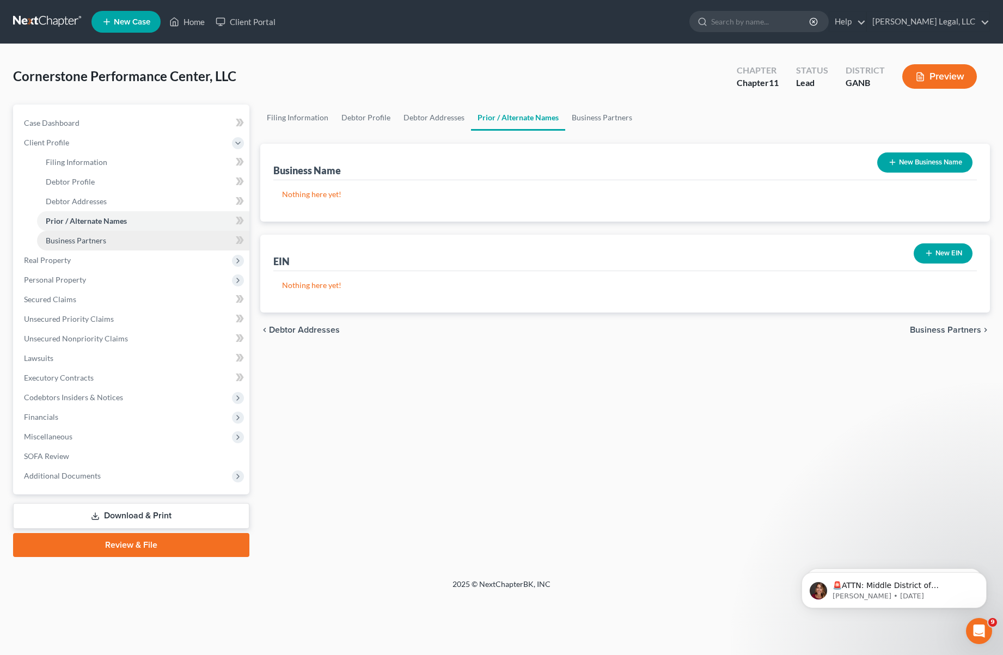
click at [109, 246] on link "Business Partners" at bounding box center [143, 241] width 212 height 20
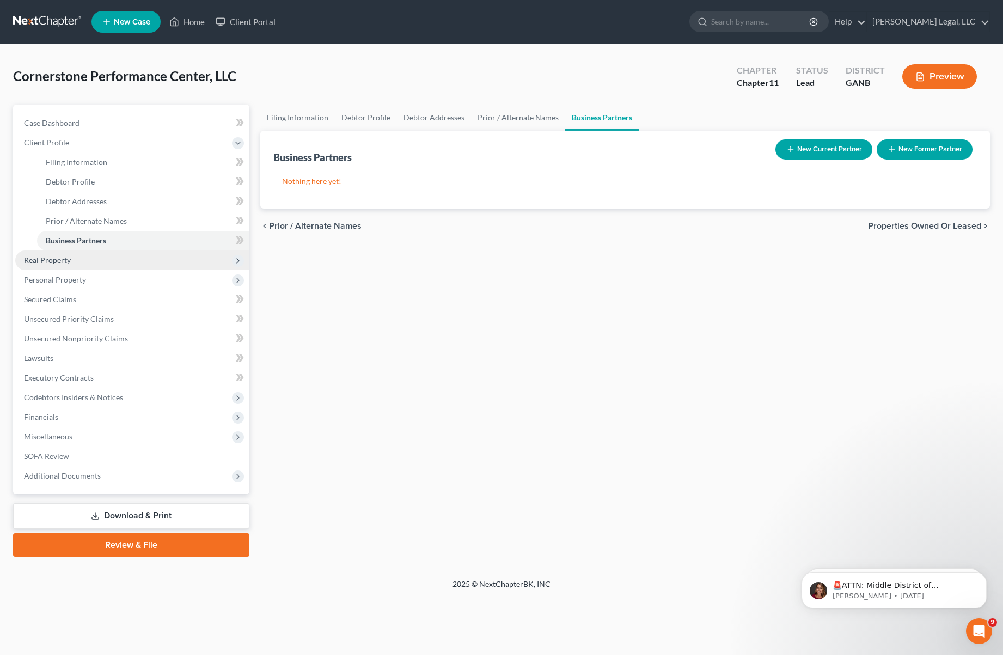
click at [105, 258] on span "Real Property" at bounding box center [132, 261] width 234 height 20
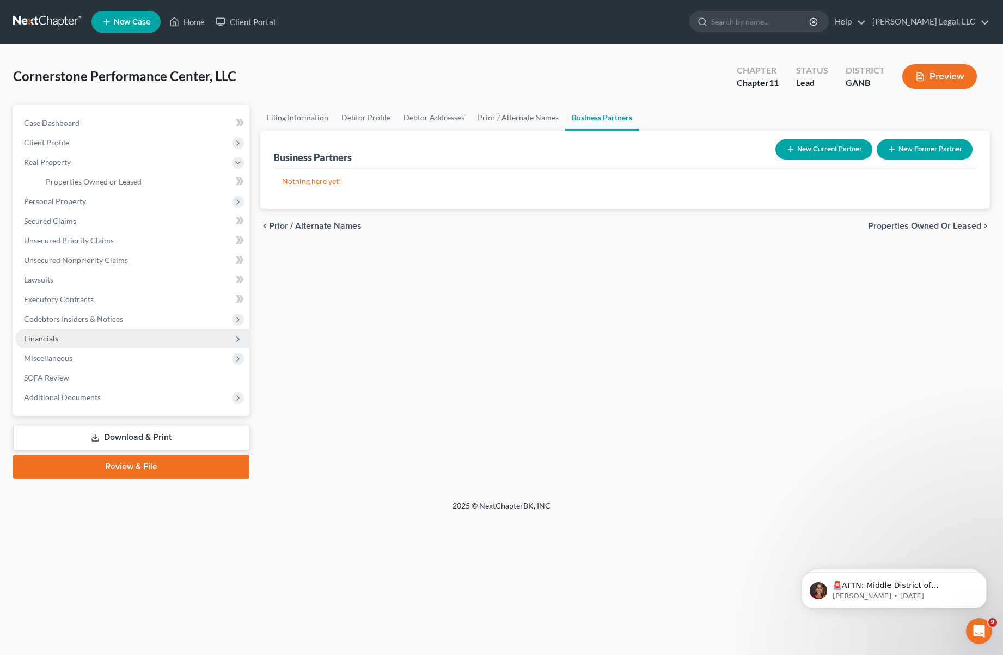
click at [95, 339] on span "Financials" at bounding box center [132, 339] width 234 height 20
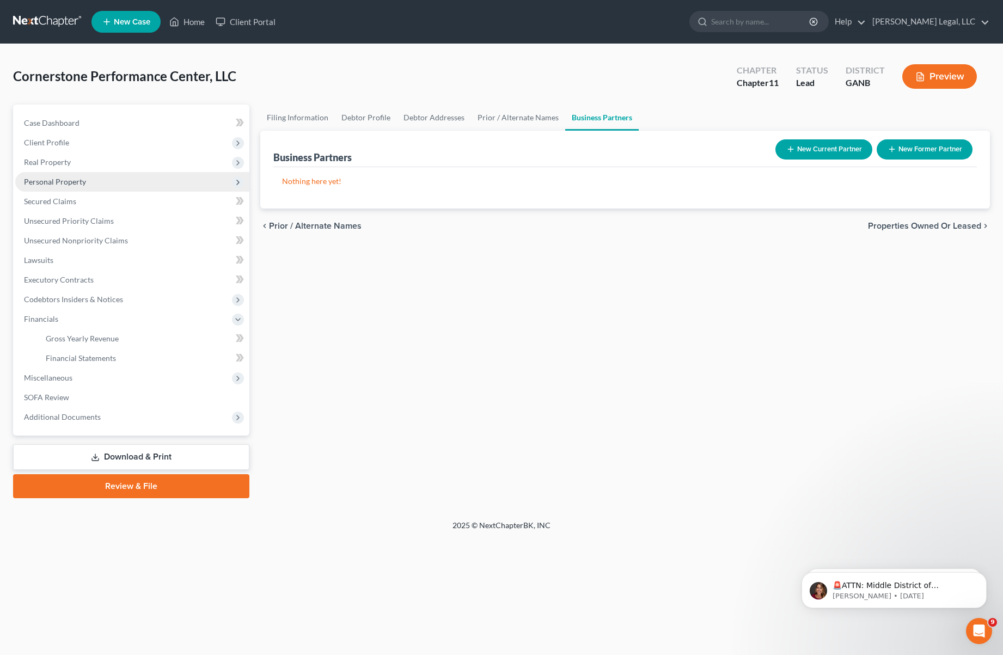
click at [75, 179] on span "Personal Property" at bounding box center [55, 181] width 62 height 9
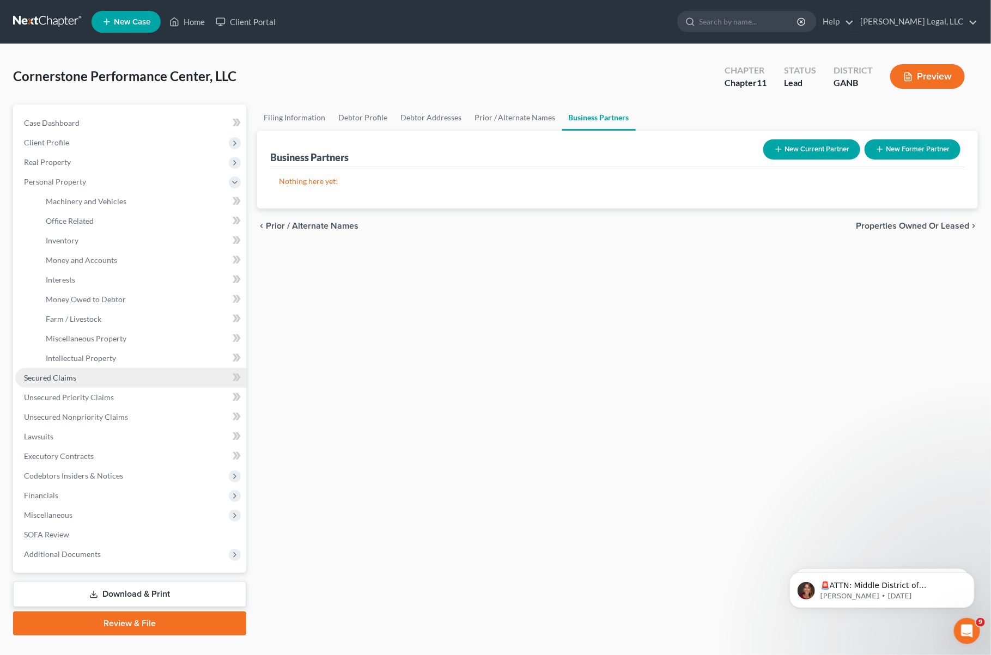
click at [90, 375] on link "Secured Claims" at bounding box center [130, 378] width 231 height 20
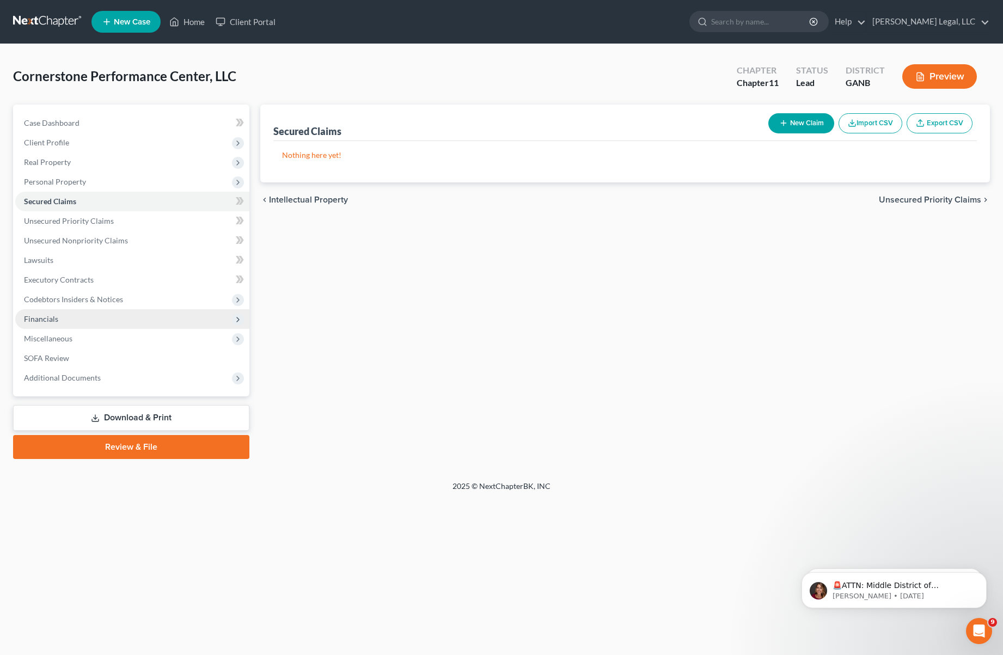
click at [80, 315] on span "Financials" at bounding box center [132, 319] width 234 height 20
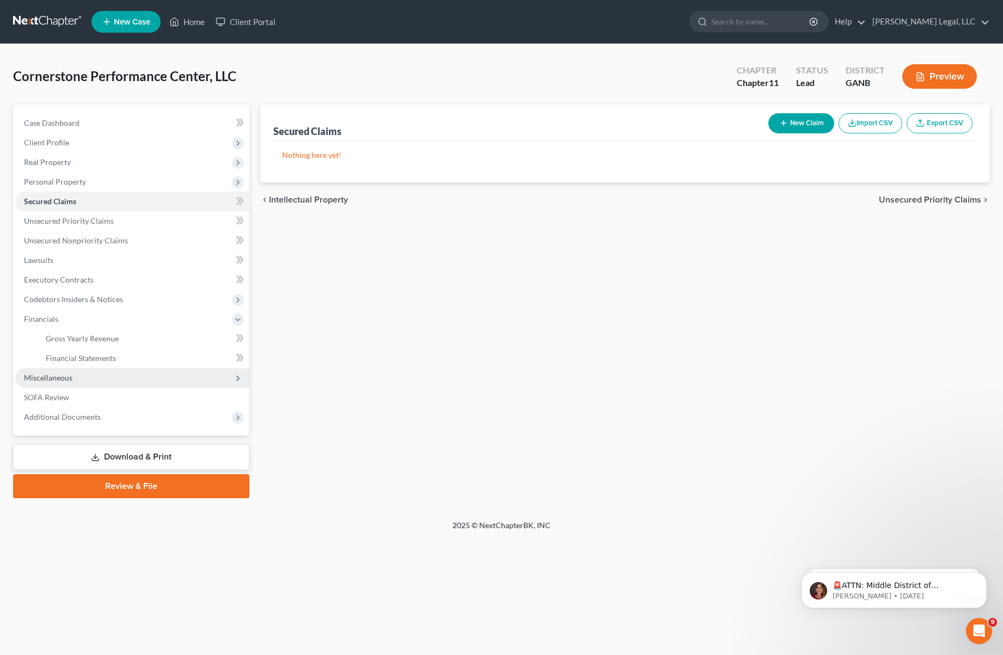
click at [76, 381] on span "Miscellaneous" at bounding box center [132, 378] width 234 height 20
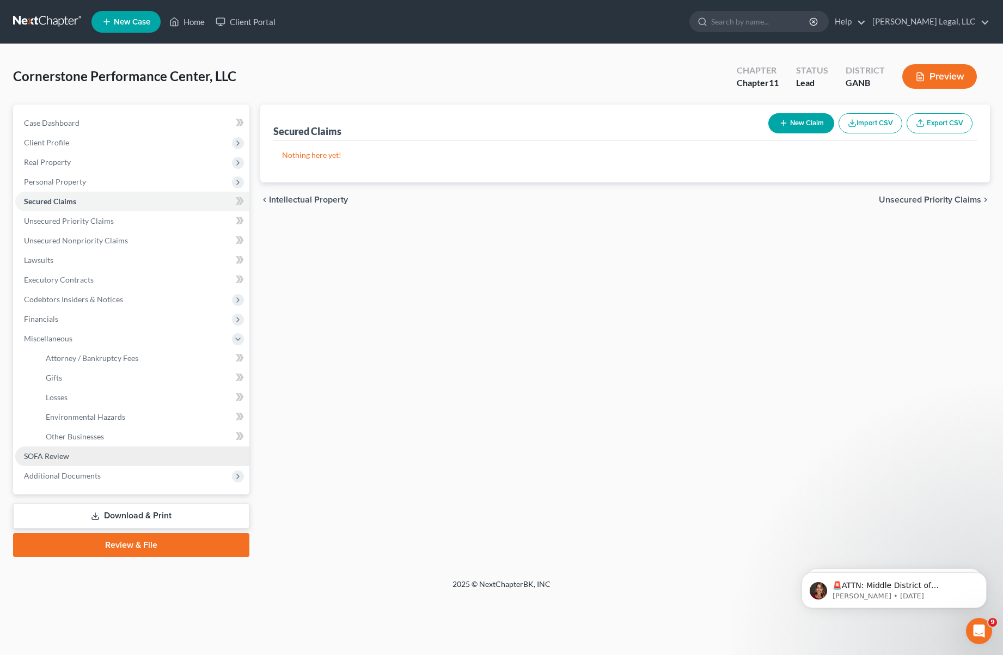
click at [77, 453] on link "SOFA Review" at bounding box center [132, 457] width 234 height 20
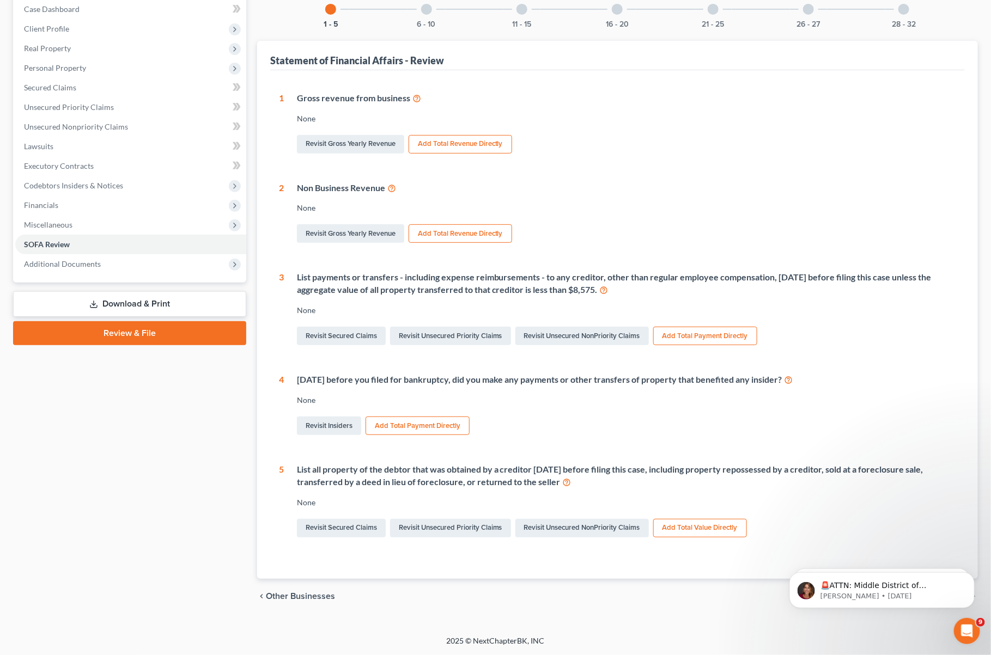
scroll to position [35, 0]
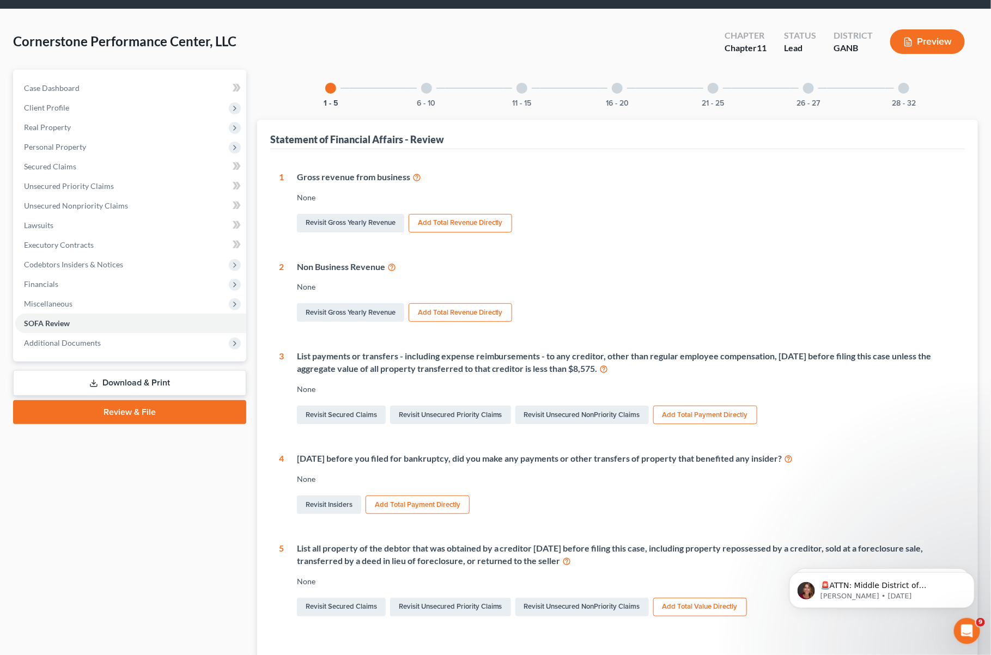
click at [431, 90] on div at bounding box center [426, 88] width 11 height 11
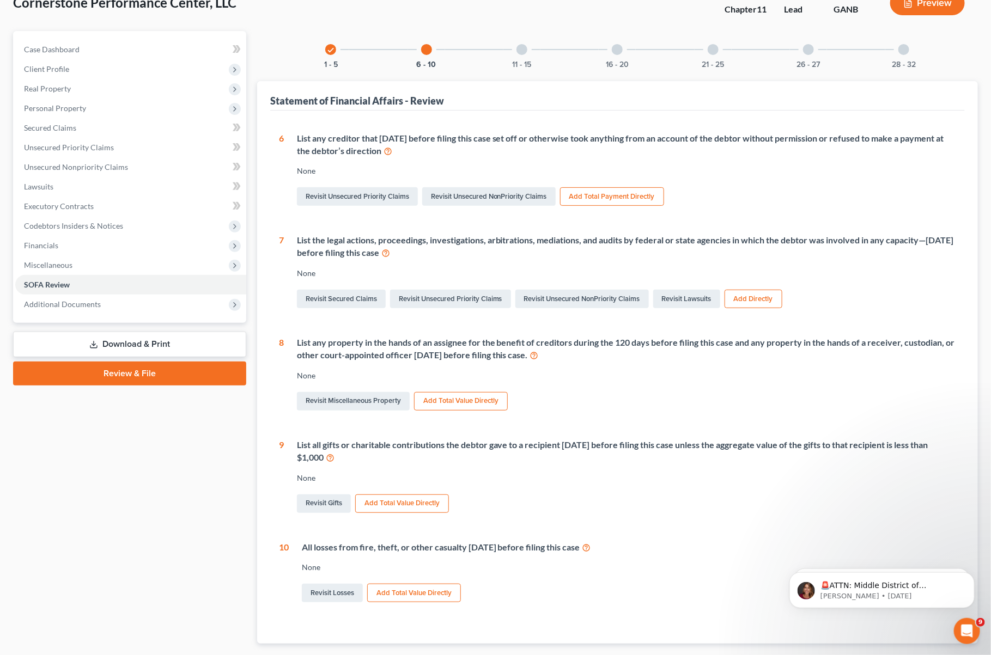
scroll to position [0, 0]
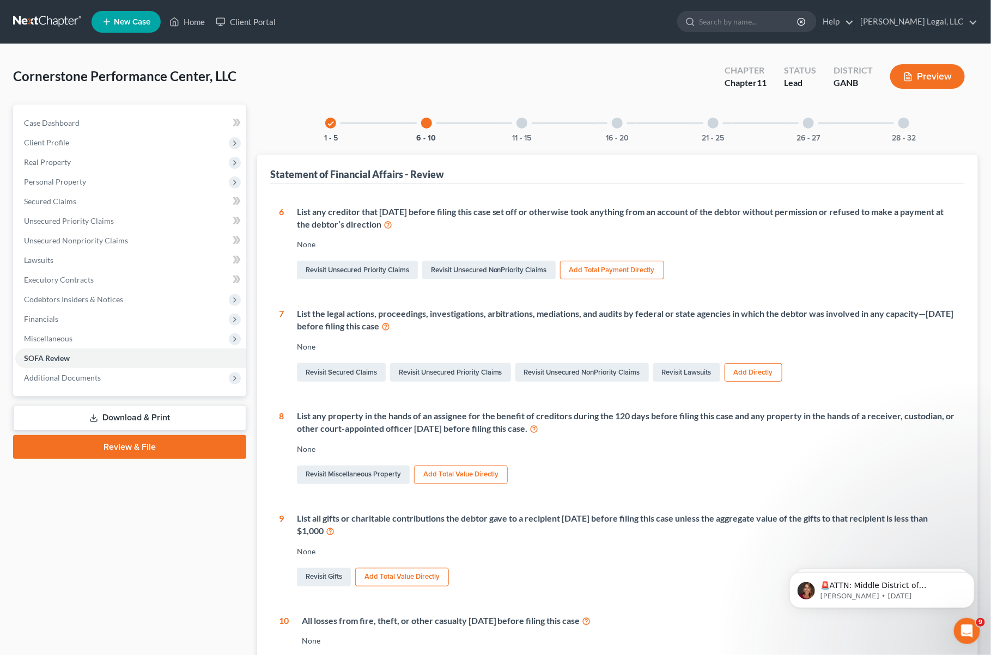
click at [523, 127] on div at bounding box center [521, 123] width 11 height 11
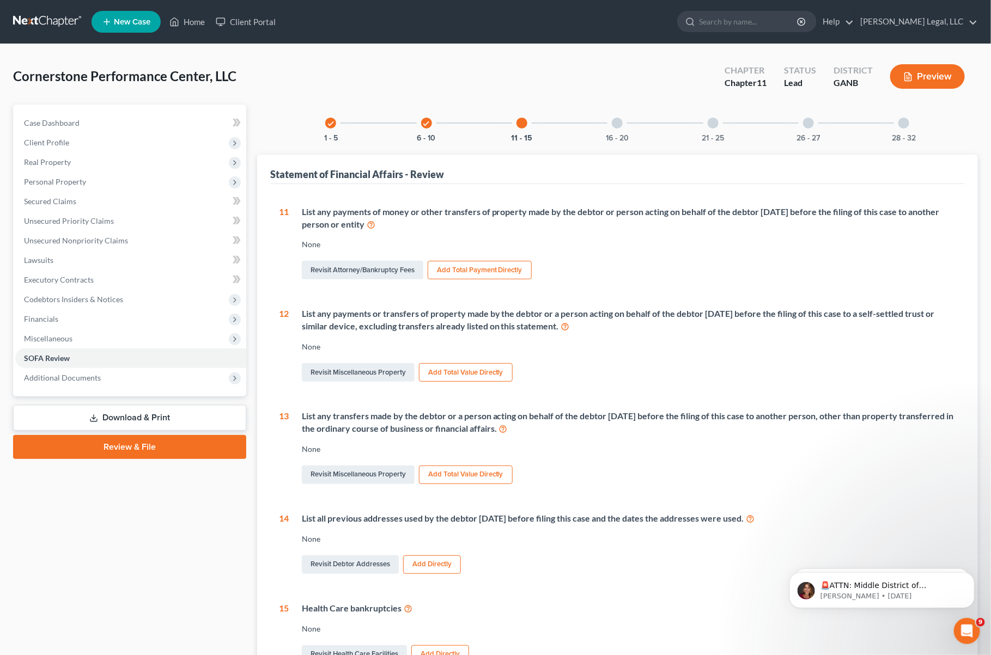
scroll to position [82, 0]
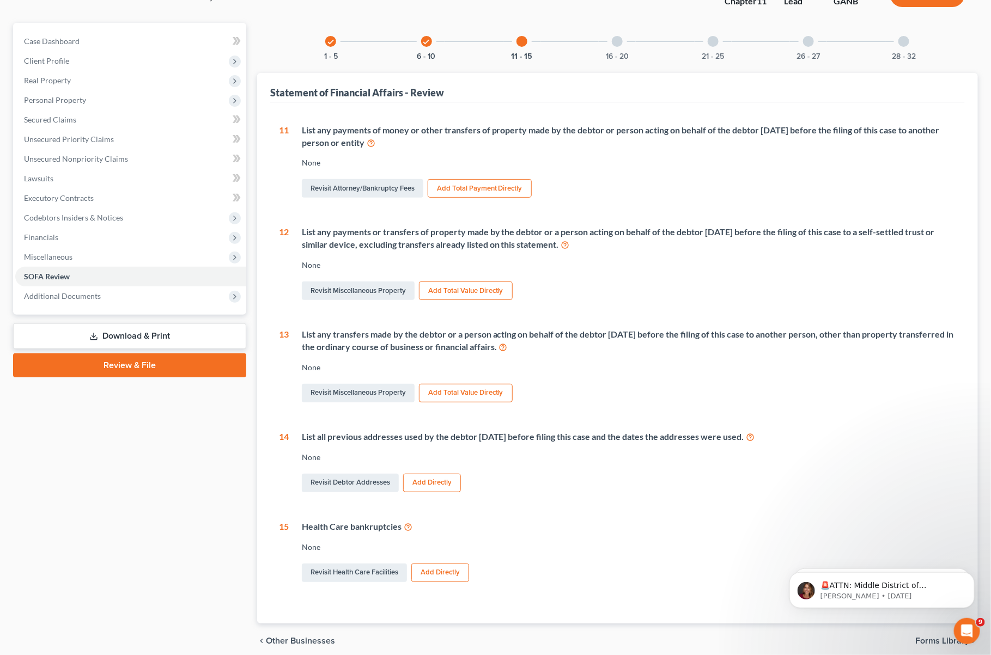
click at [621, 44] on div at bounding box center [617, 41] width 11 height 11
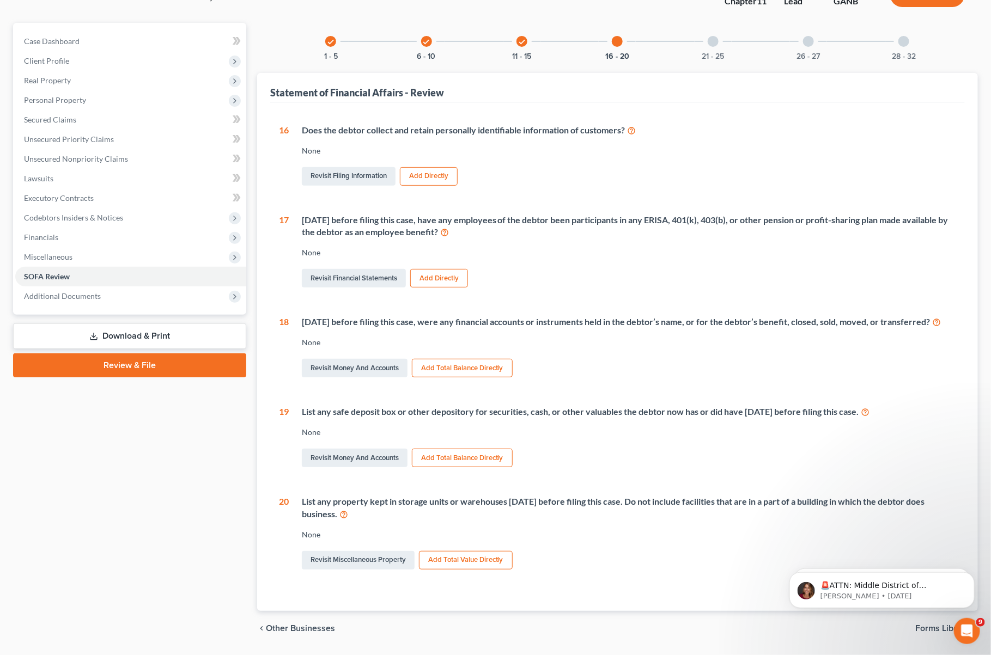
click at [685, 46] on div "check 1 - 5 check 6 - 10 check 11 - 15 16 - 20 21 - 25 26 - 27 28 - 32" at bounding box center [617, 41] width 610 height 37
drag, startPoint x: 701, startPoint y: 49, endPoint x: 713, endPoint y: 46, distance: 12.3
click at [701, 48] on div "21 - 25" at bounding box center [712, 41] width 37 height 37
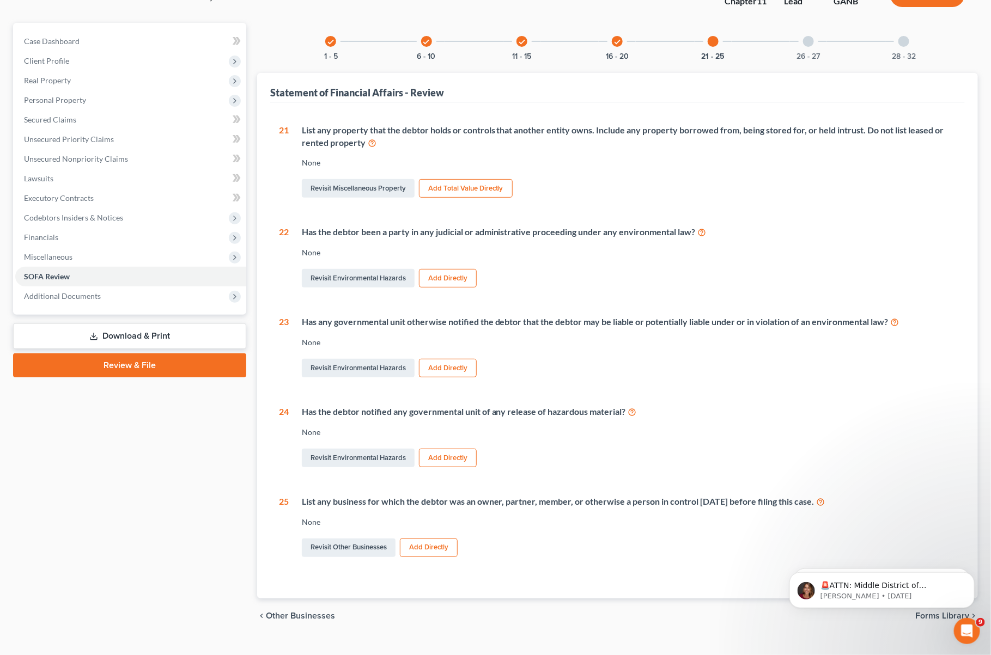
click at [815, 44] on div "26 - 27" at bounding box center [808, 41] width 37 height 37
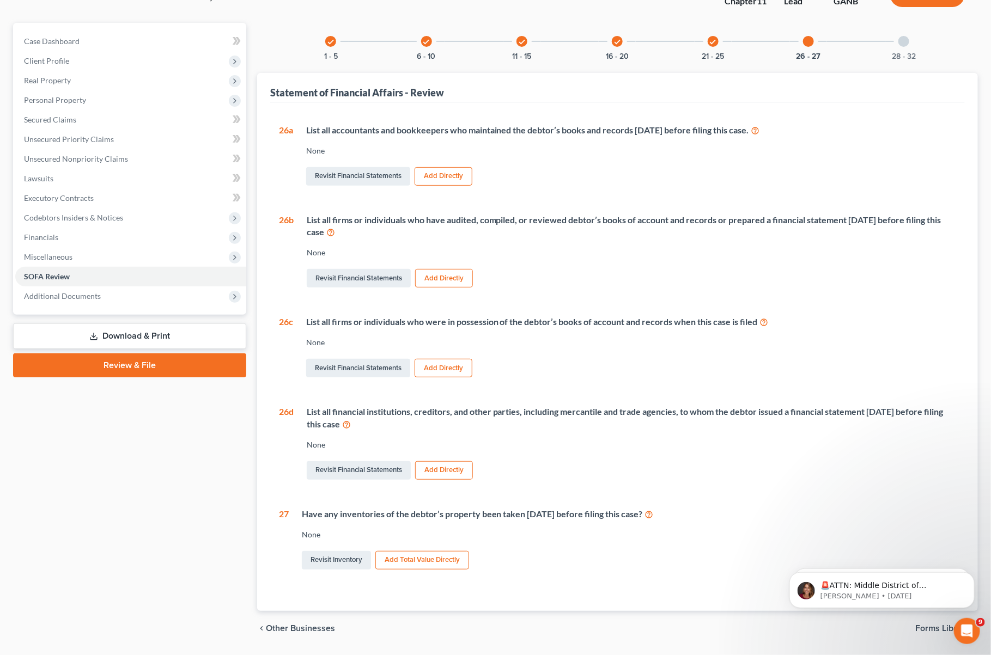
click at [907, 39] on div "28 - 32" at bounding box center [903, 41] width 37 height 37
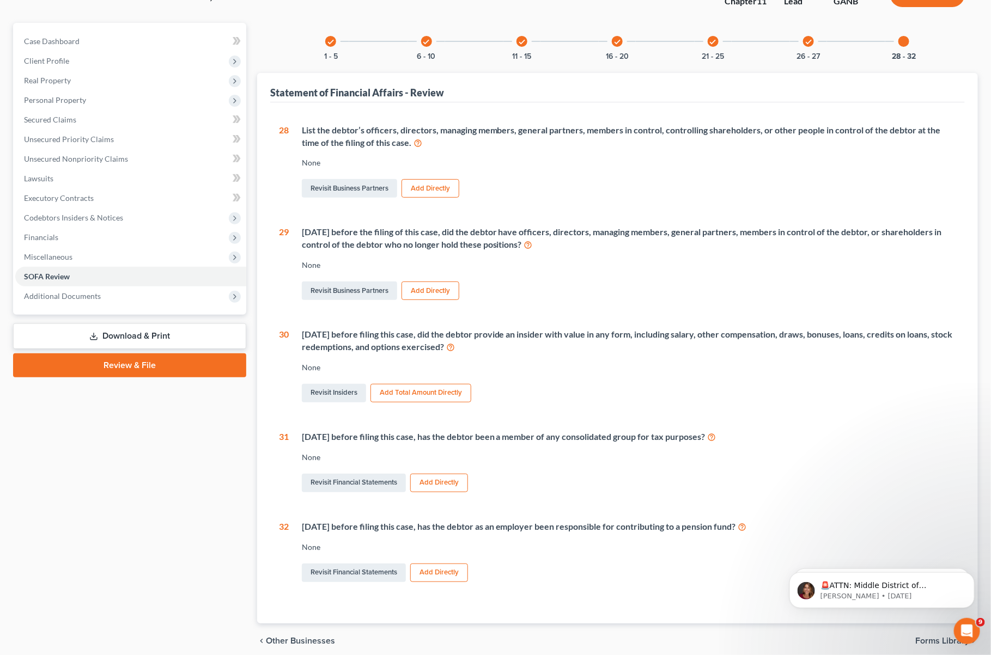
click at [80, 515] on div "Case Dashboard Payments Invoices Payments Payments Credit Report Client Profile" at bounding box center [130, 341] width 244 height 636
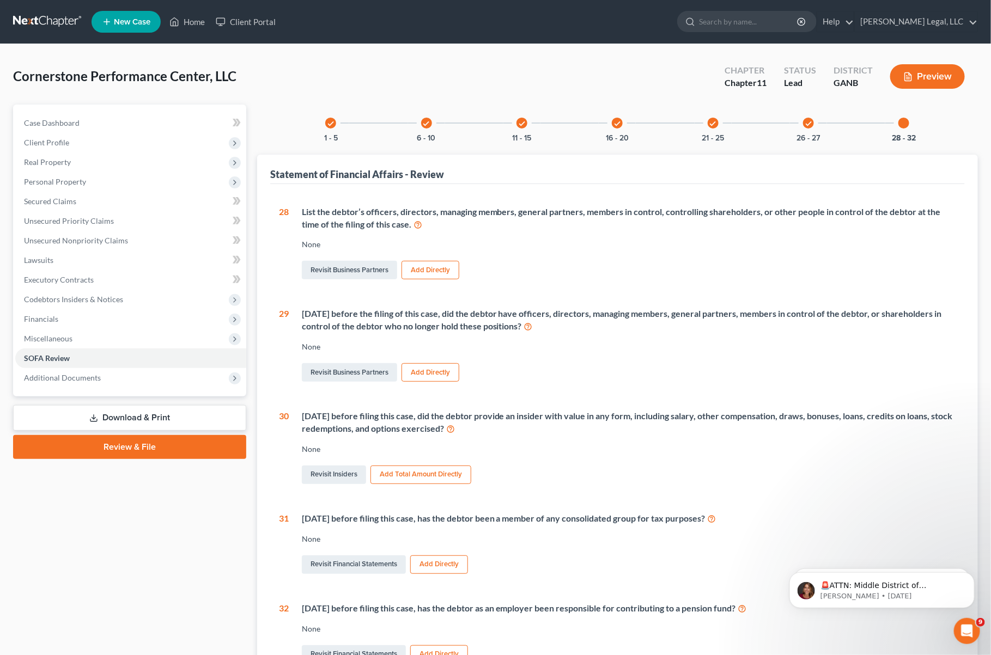
click at [25, 18] on link at bounding box center [48, 22] width 70 height 20
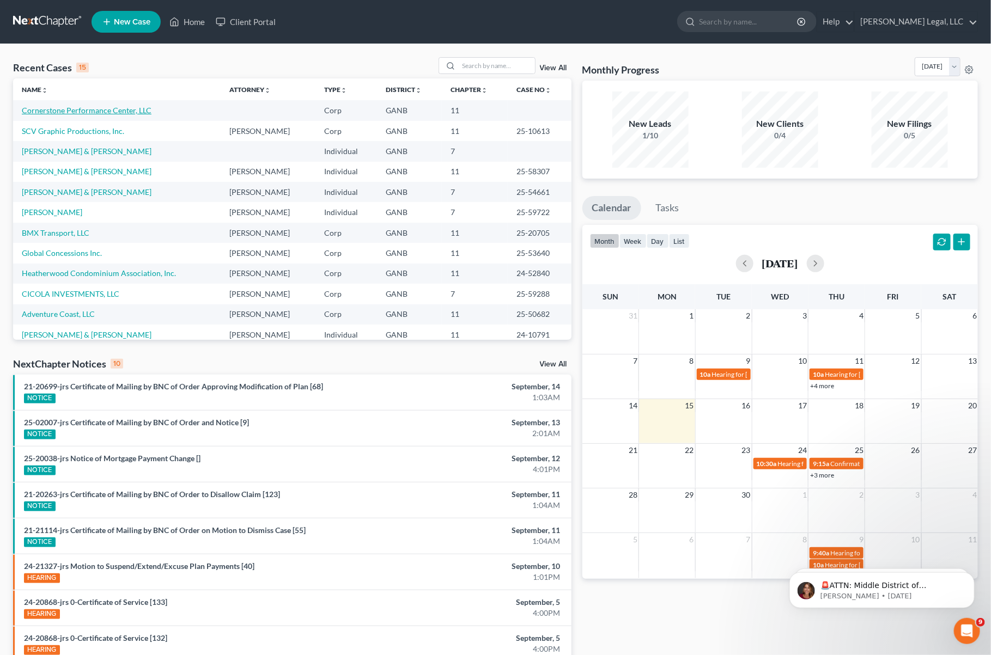
click at [137, 112] on link "Cornerstone Performance Center, LLC" at bounding box center [87, 110] width 130 height 9
select select "10"
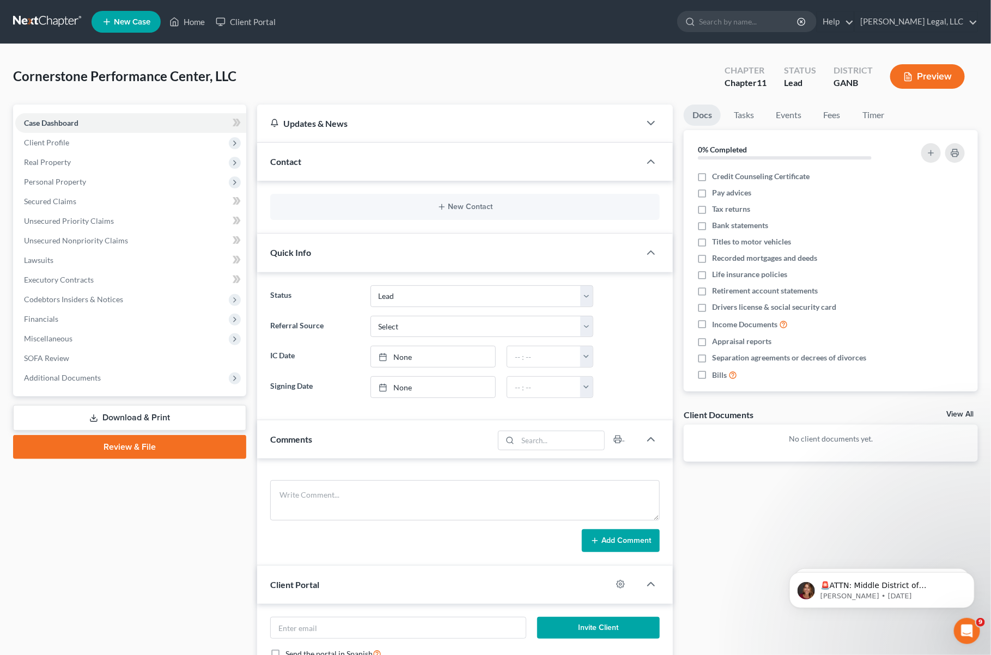
click at [422, 173] on div "Contact" at bounding box center [448, 162] width 383 height 38
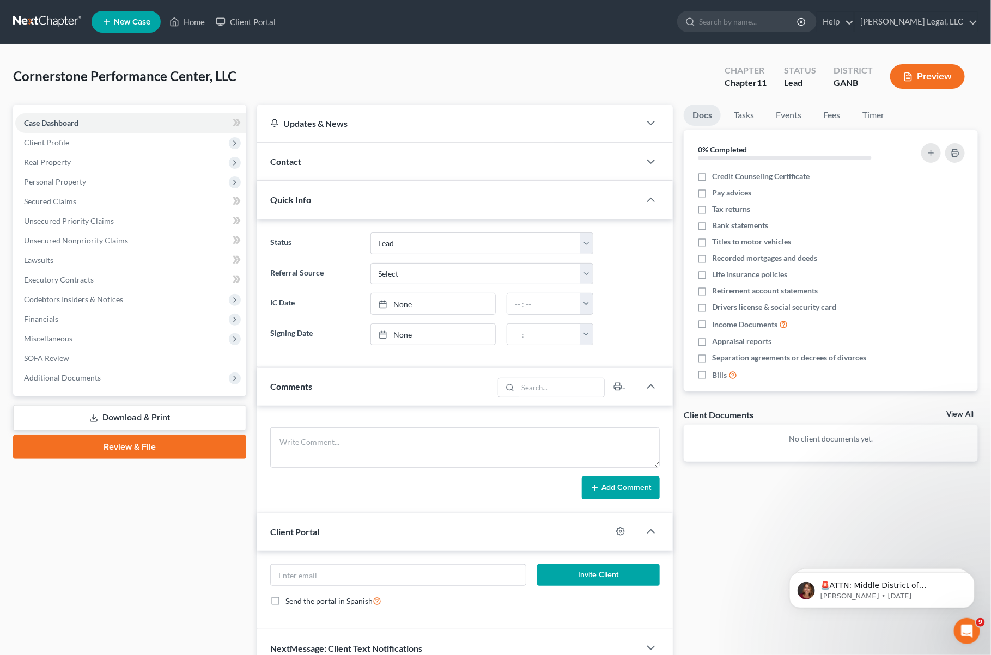
scroll to position [59, 0]
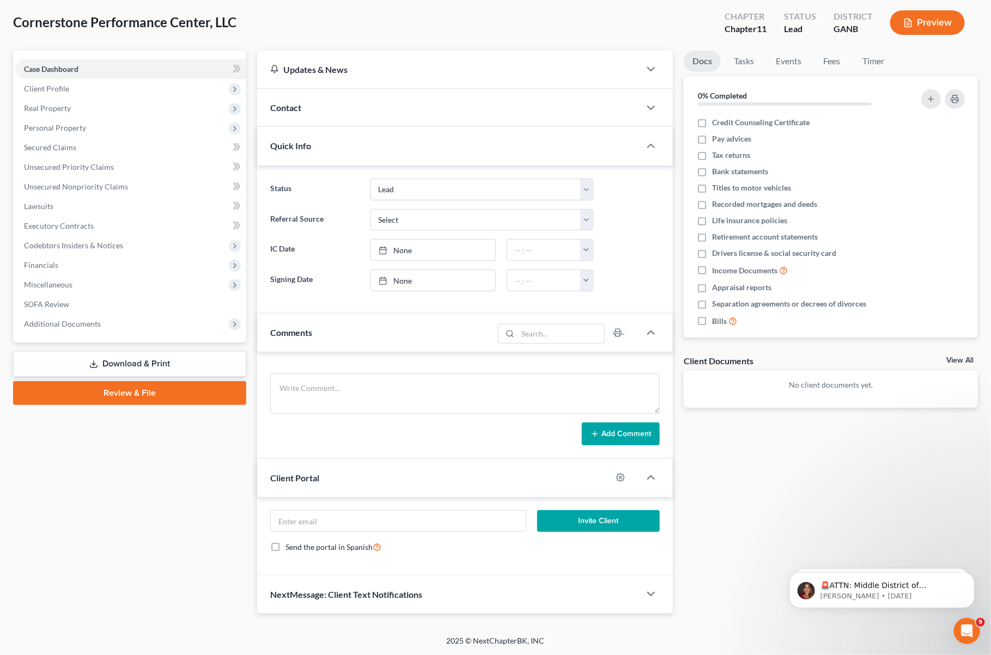
click at [618, 470] on div at bounding box center [626, 477] width 28 height 17
click at [618, 476] on icon "button" at bounding box center [620, 477] width 9 height 9
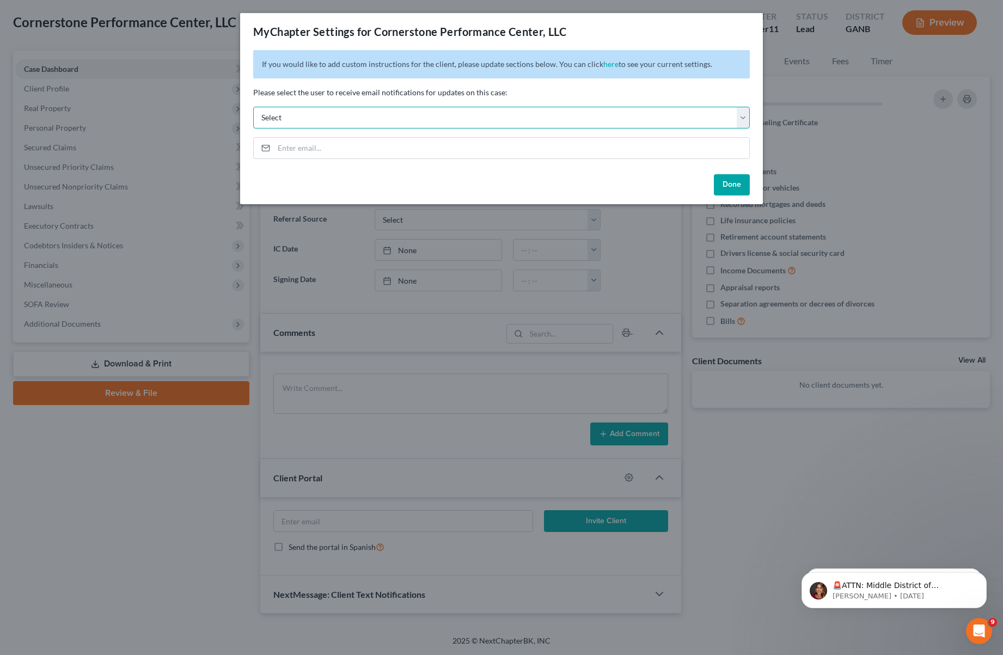
click at [433, 107] on select "Select bkeck@kecklegal.com mquinonez@kecklegal.com sowusu@kecklegal.com oesquiv…" at bounding box center [501, 118] width 497 height 22
click at [757, 86] on div "If you would like to add custom instructions for the client, please update sect…" at bounding box center [501, 110] width 523 height 120
click at [696, 33] on div "MyChapter Settings for Cornerstone Performance Center, LLC" at bounding box center [501, 31] width 523 height 37
click at [793, 59] on div "MyChapter Settings for Cornerstone Performance Center, LLC If you would like to…" at bounding box center [501, 327] width 1003 height 655
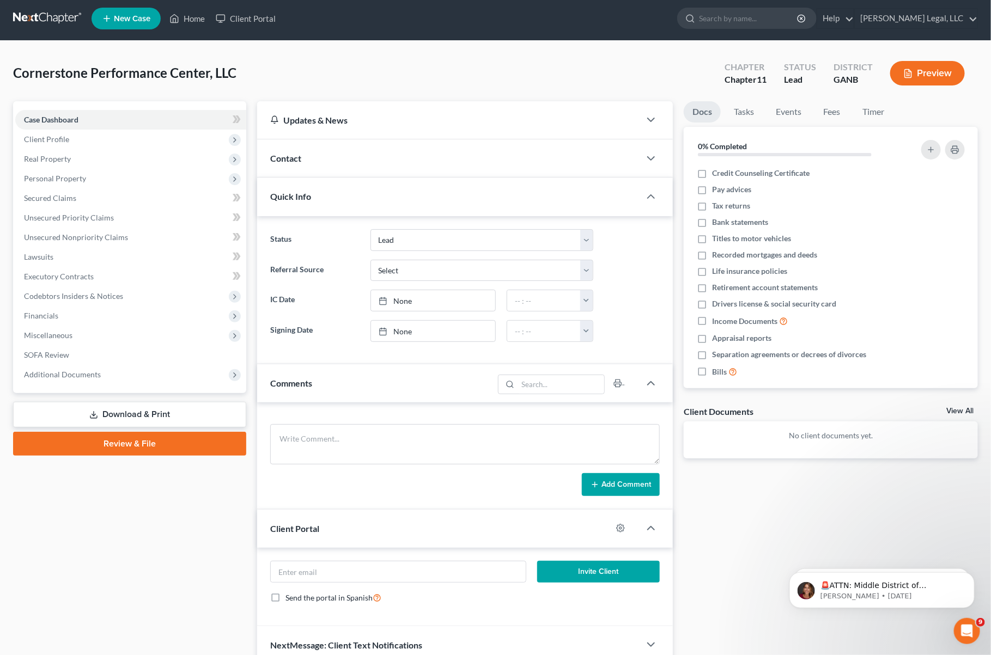
scroll to position [0, 0]
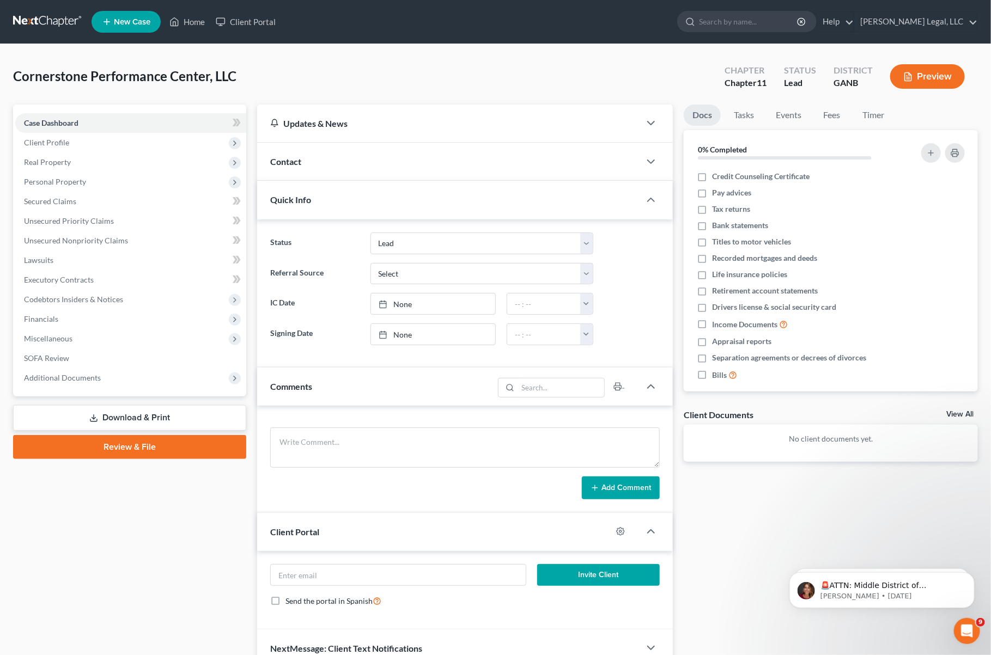
click at [52, 12] on link at bounding box center [48, 22] width 70 height 20
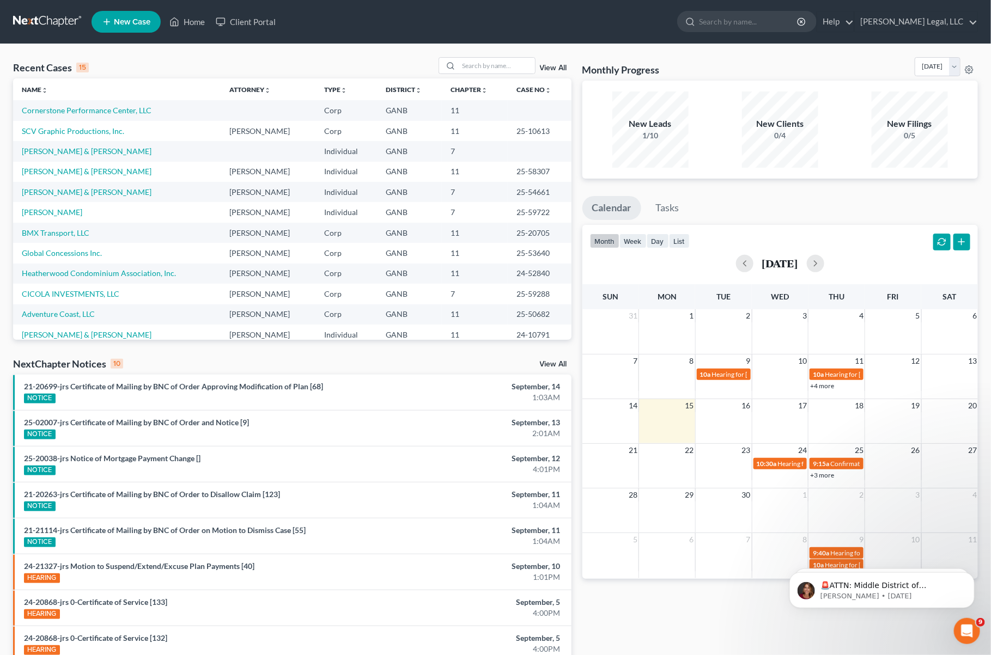
click at [558, 69] on link "View All" at bounding box center [553, 68] width 27 height 8
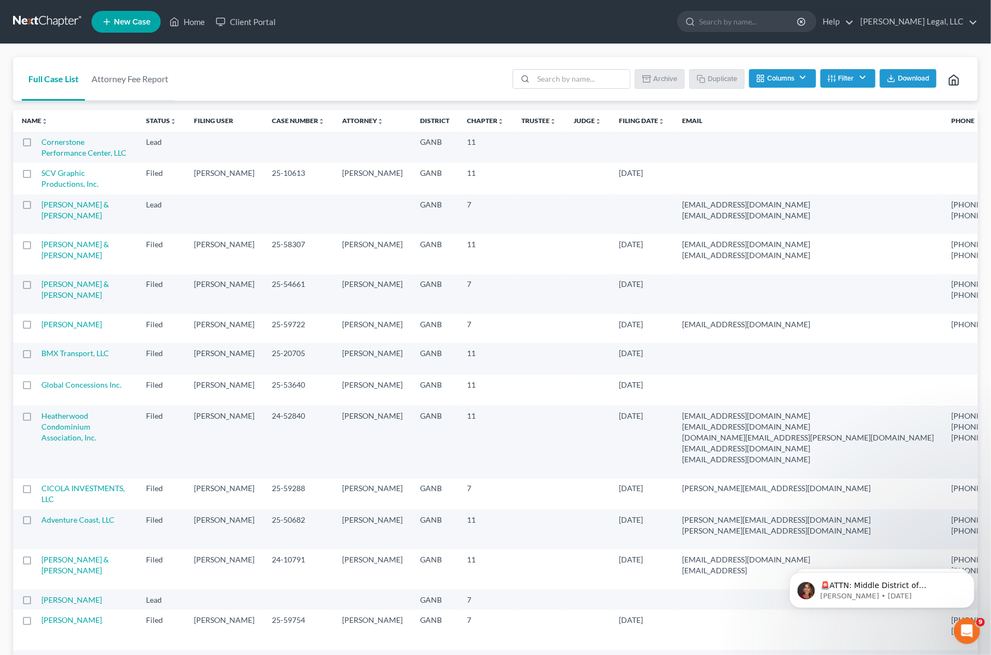
scroll to position [1221, 0]
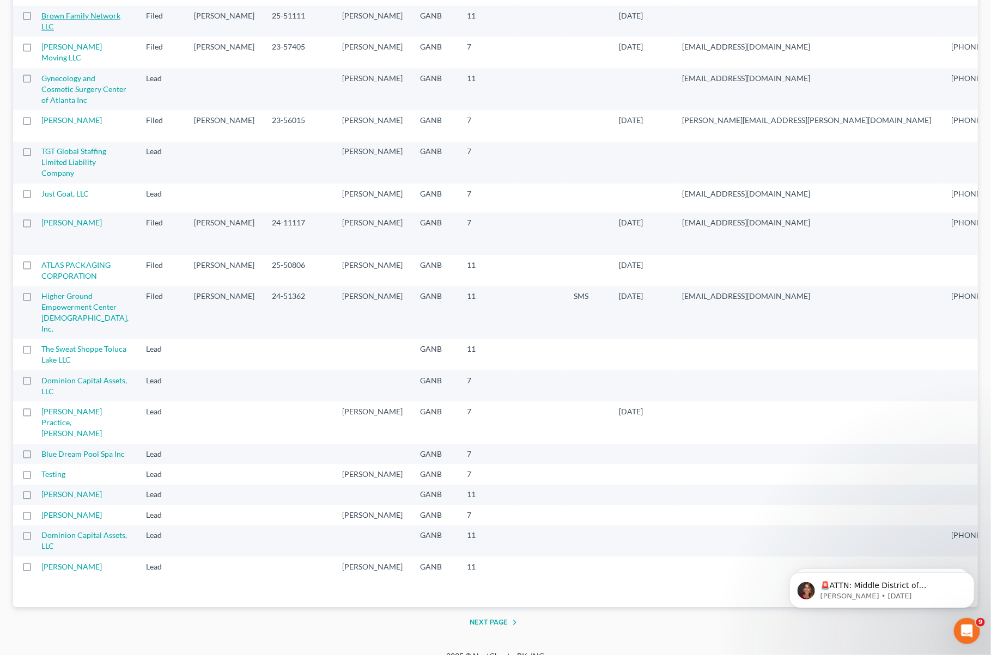
click at [75, 31] on link "Brown Family Network LLC" at bounding box center [80, 21] width 79 height 20
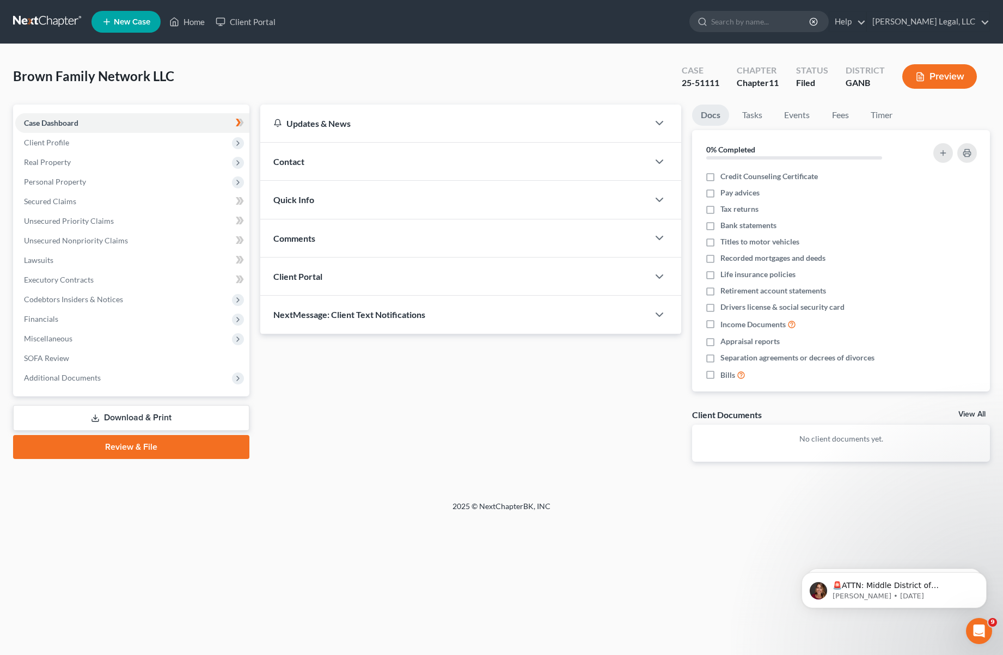
drag, startPoint x: 597, startPoint y: 511, endPoint x: 592, endPoint y: 515, distance: 6.2
drag, startPoint x: 592, startPoint y: 515, endPoint x: 535, endPoint y: 428, distance: 104.2
click at [535, 428] on div "Updates & News × [US_STATE] [GEOGRAPHIC_DATA] Notes Take a look at NextChapter'…" at bounding box center [471, 292] width 432 height 375
click at [102, 76] on span "Brown Family Network LLC" at bounding box center [93, 76] width 161 height 16
click at [54, 15] on link at bounding box center [48, 22] width 70 height 20
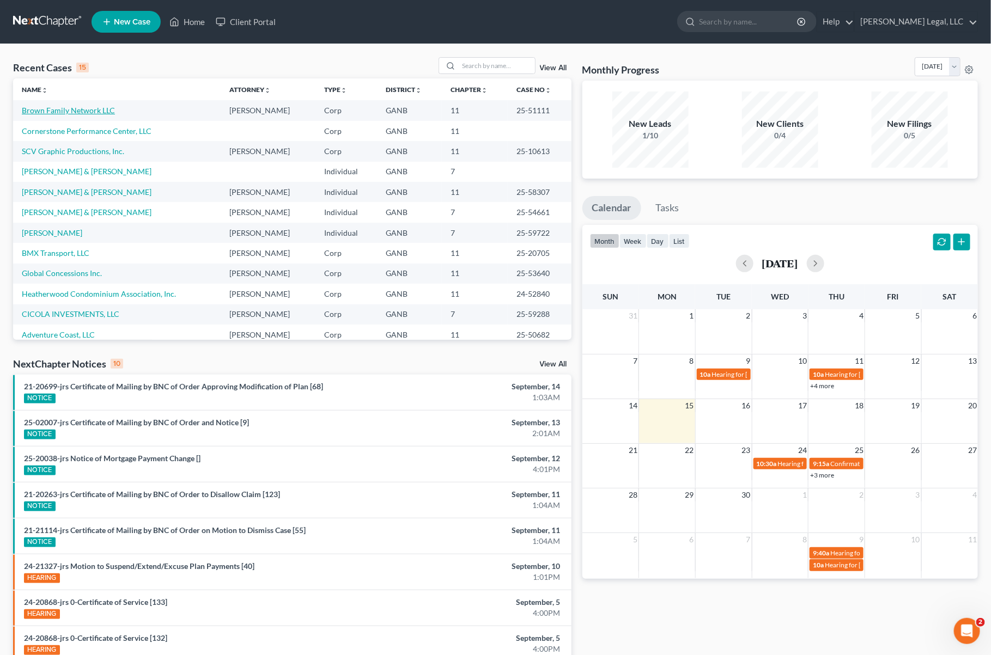
click at [46, 109] on link "Brown Family Network LLC" at bounding box center [68, 110] width 93 height 9
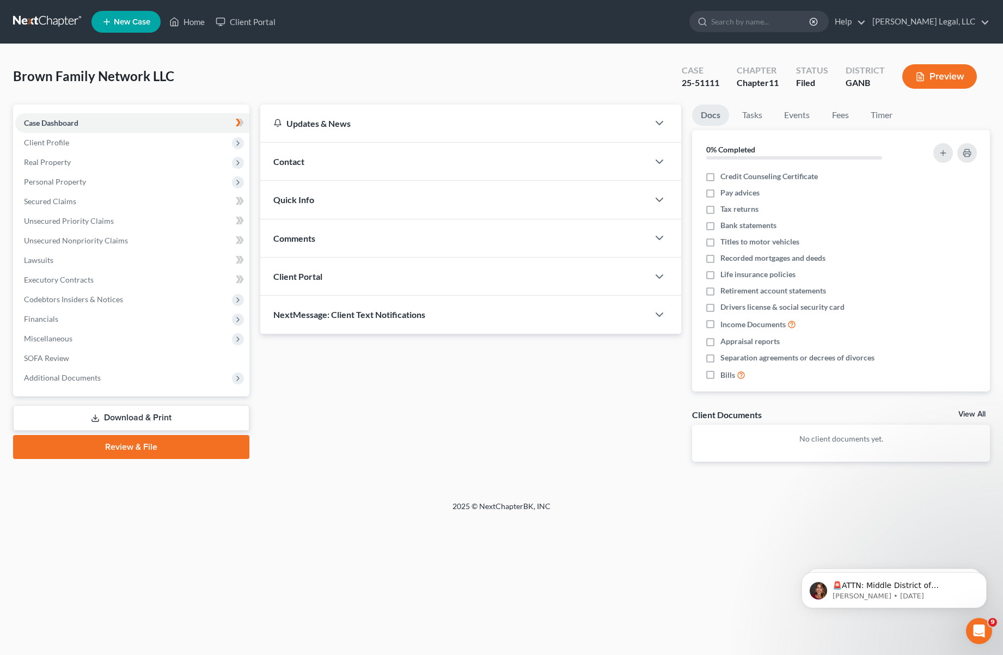
drag, startPoint x: 151, startPoint y: 417, endPoint x: 188, endPoint y: 400, distance: 40.5
click at [151, 416] on link "Download & Print" at bounding box center [131, 418] width 236 height 26
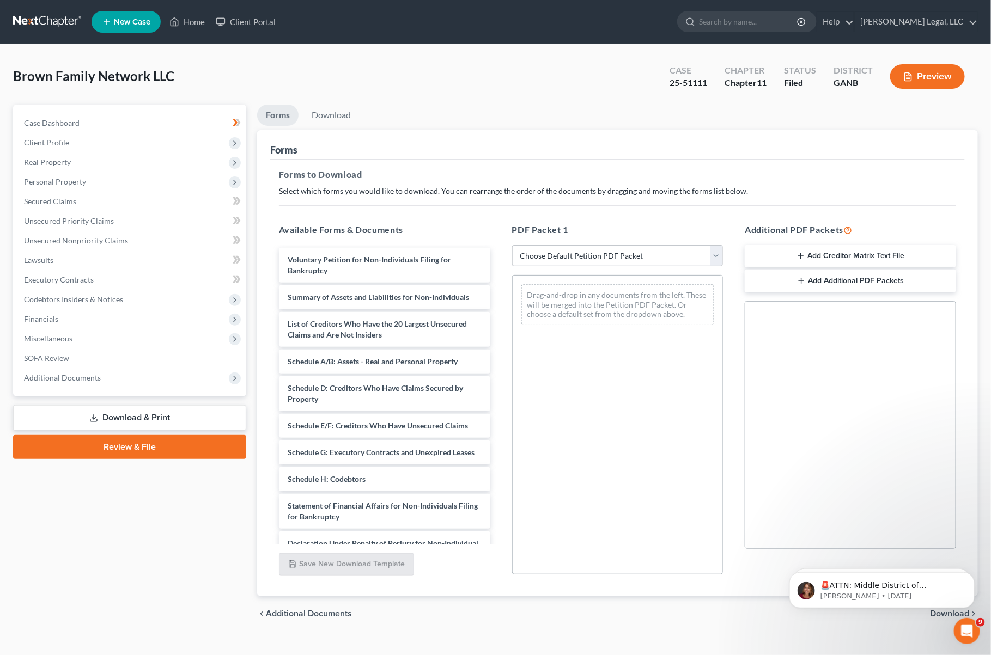
click at [945, 62] on div "Preview" at bounding box center [929, 78] width 96 height 32
click at [931, 76] on button "Preview" at bounding box center [927, 76] width 75 height 25
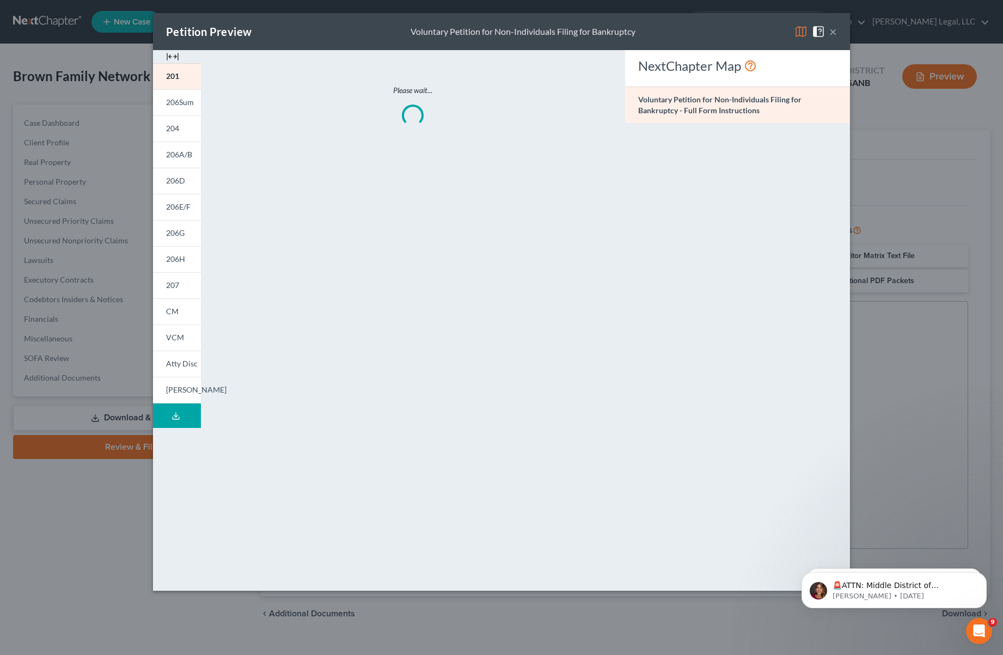
click at [187, 412] on button "Download Draft" at bounding box center [177, 416] width 48 height 25
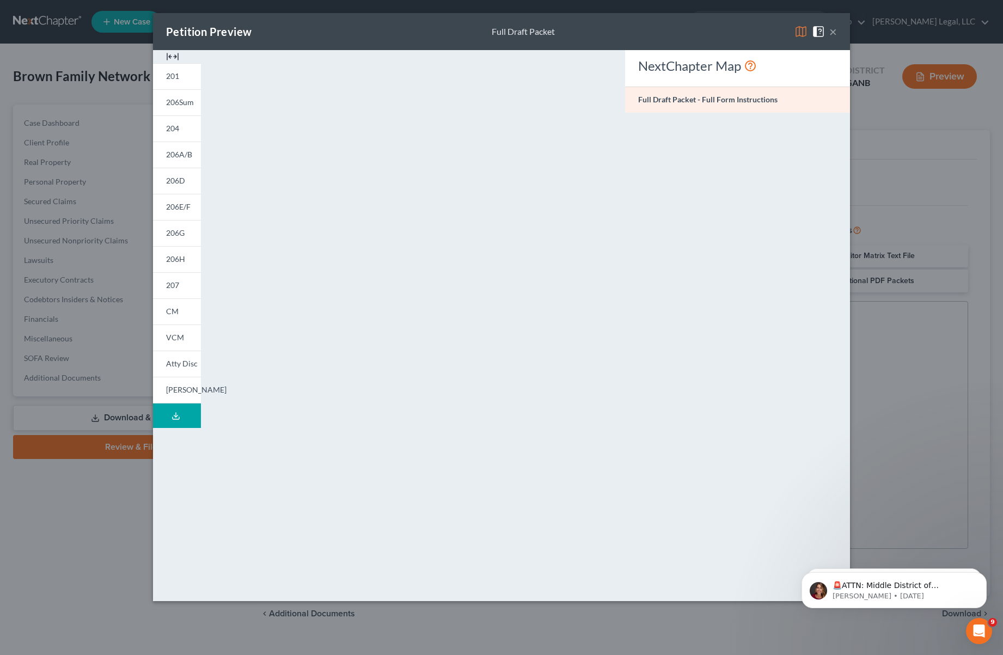
click at [172, 417] on icon at bounding box center [176, 416] width 9 height 9
click at [837, 27] on button "×" at bounding box center [834, 31] width 8 height 13
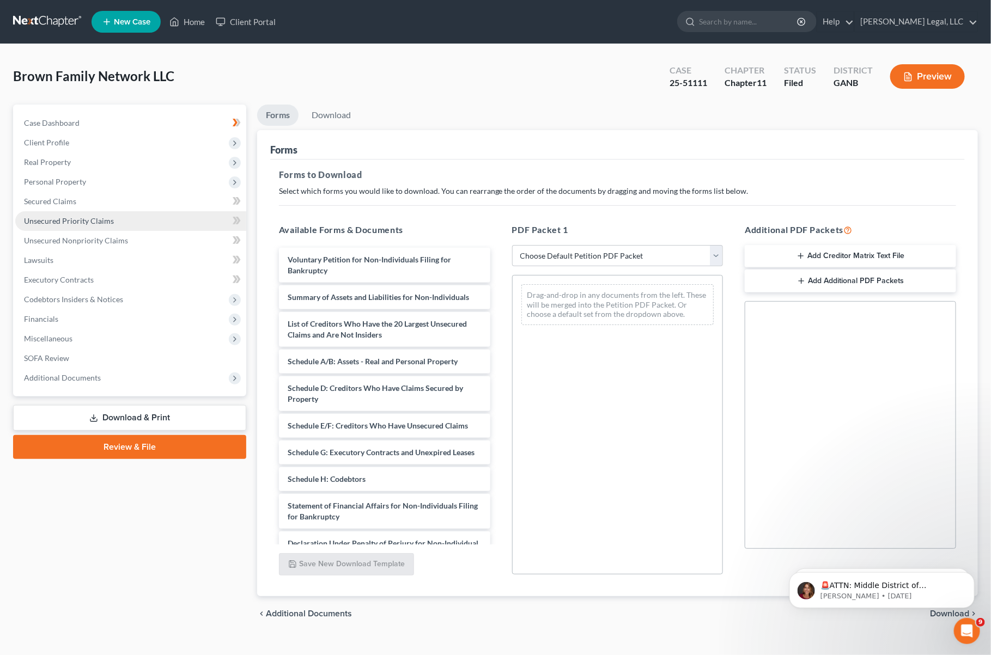
click at [59, 226] on link "Unsecured Priority Claims" at bounding box center [130, 221] width 231 height 20
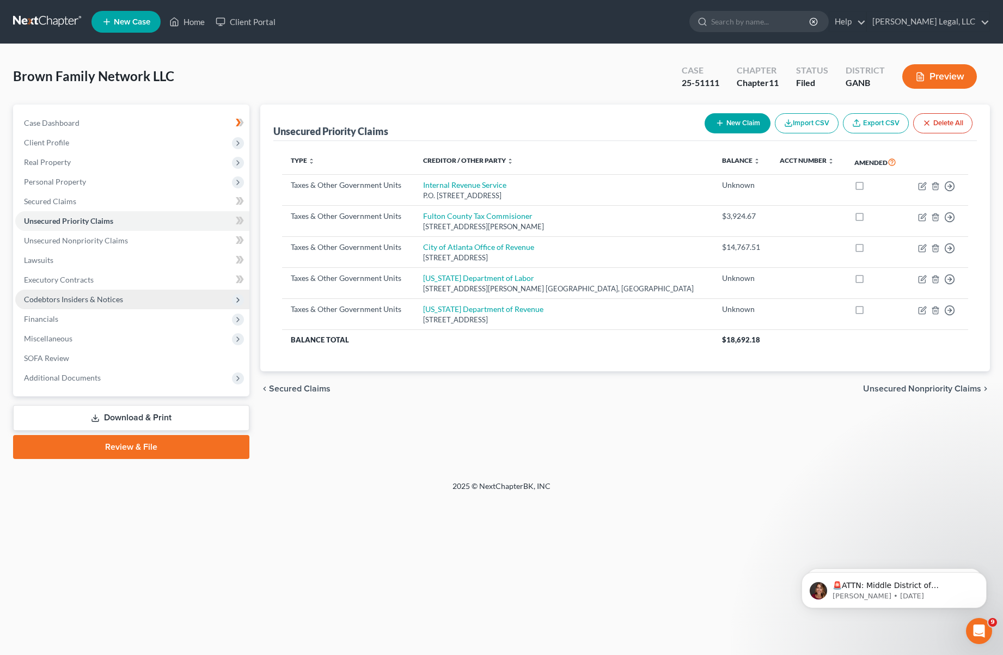
click at [82, 293] on span "Codebtors Insiders & Notices" at bounding box center [132, 300] width 234 height 20
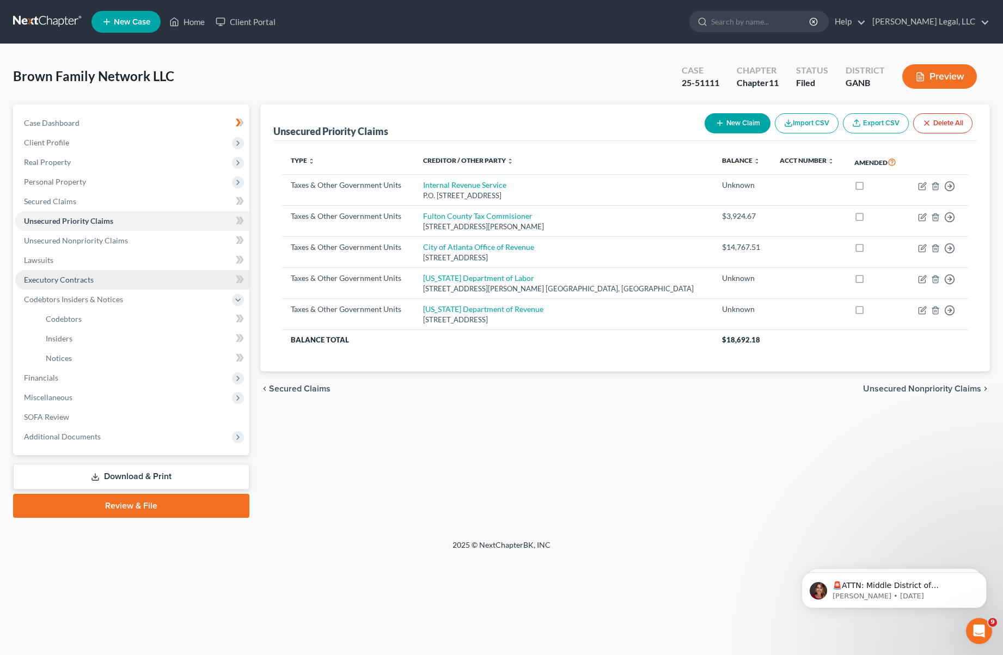
click at [82, 276] on span "Executory Contracts" at bounding box center [59, 279] width 70 height 9
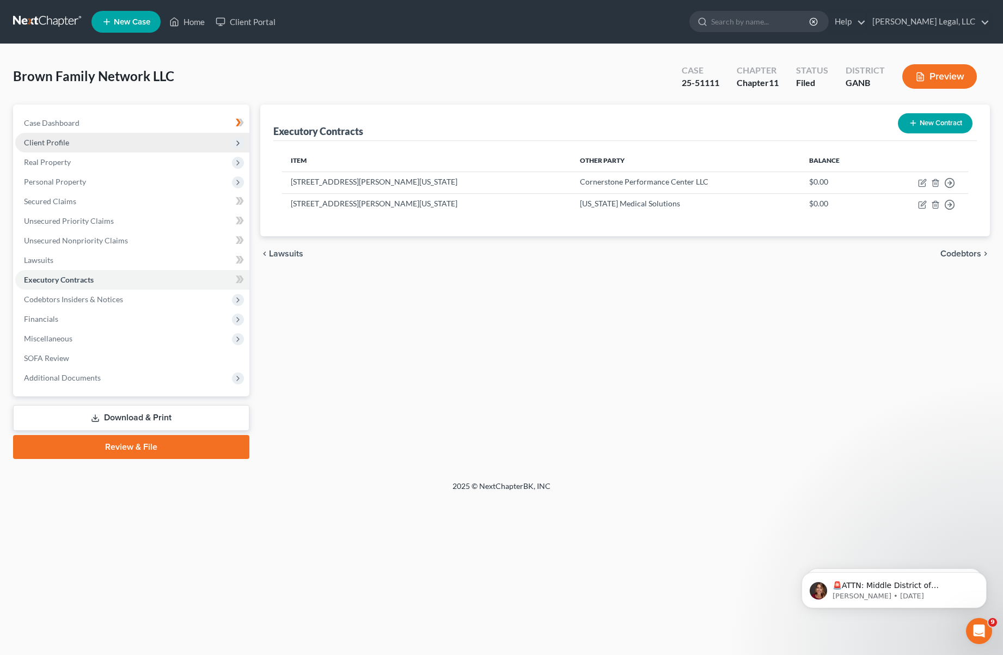
click at [49, 139] on span "Client Profile" at bounding box center [46, 142] width 45 height 9
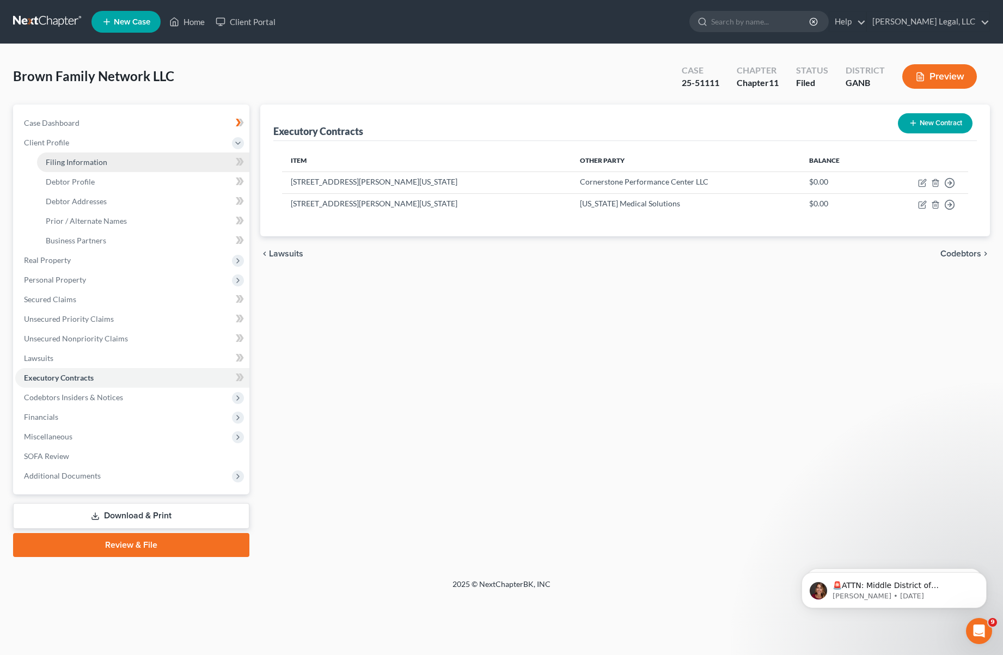
click at [78, 163] on span "Filing Information" at bounding box center [77, 161] width 62 height 9
select select "5"
select select "1"
select select "19"
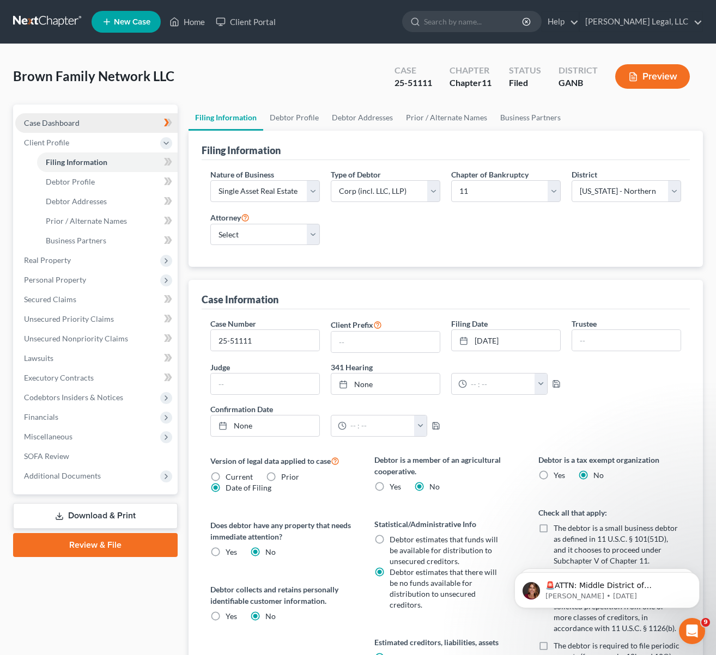
click at [76, 119] on span "Case Dashboard" at bounding box center [52, 122] width 56 height 9
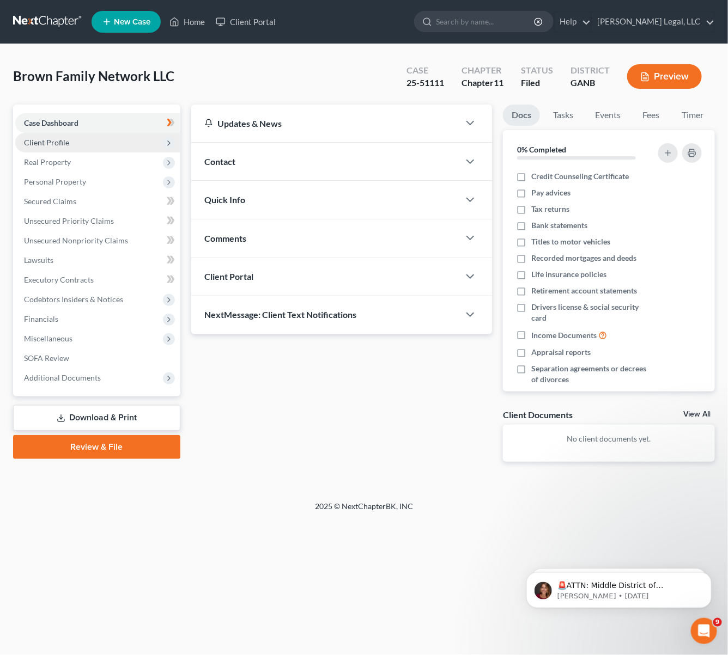
click at [92, 142] on span "Client Profile" at bounding box center [97, 143] width 165 height 20
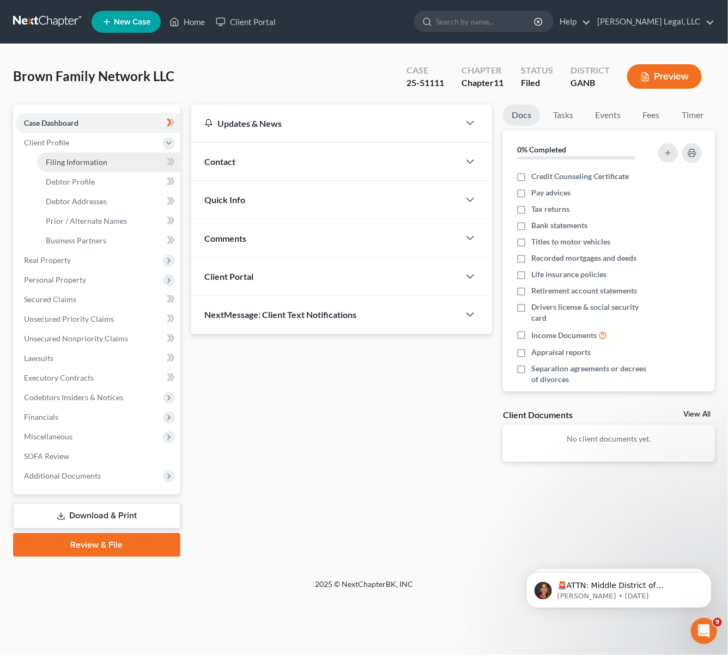
click at [96, 163] on span "Filing Information" at bounding box center [77, 161] width 62 height 9
select select "5"
select select "1"
select select "19"
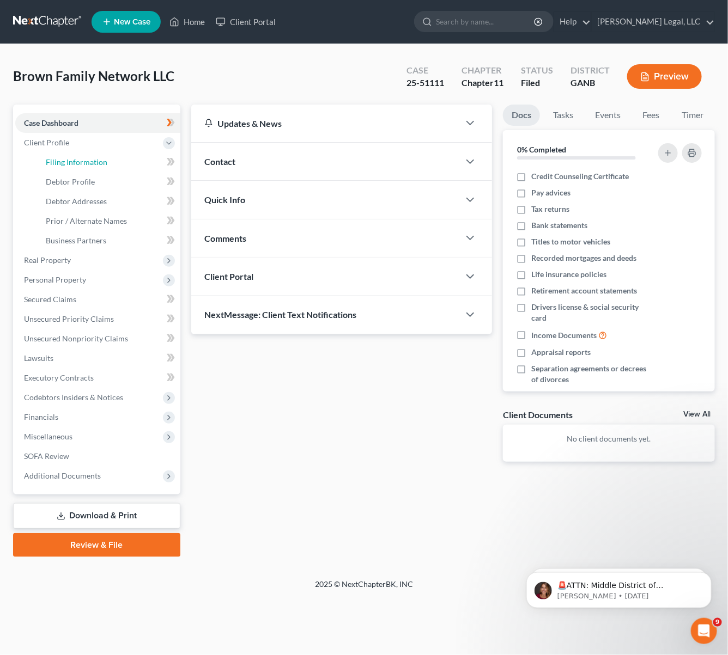
select select "0"
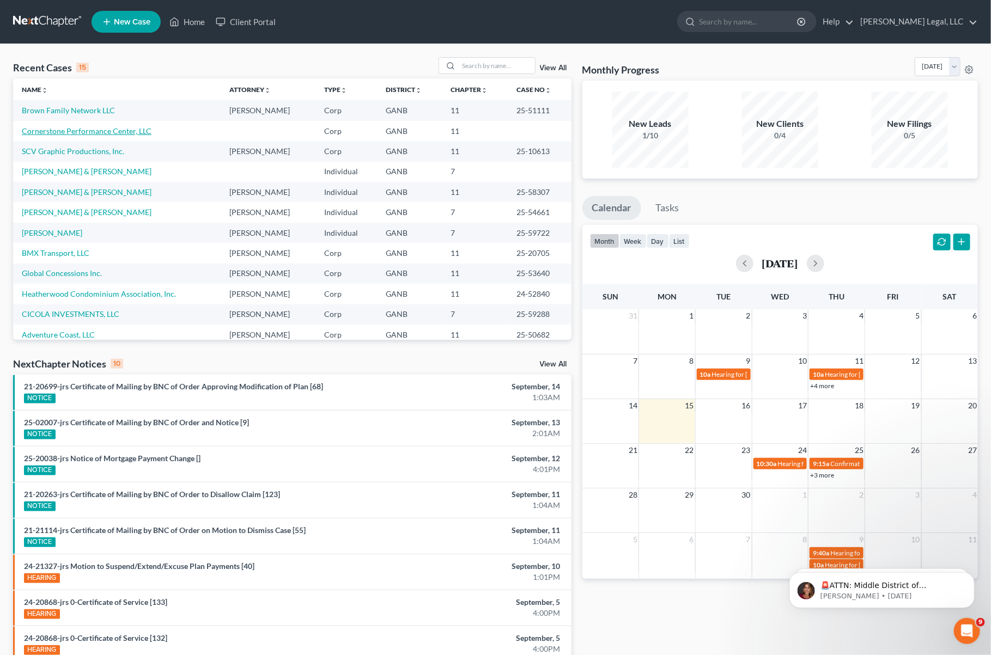
click at [65, 126] on link "Cornerstone Performance Center, LLC" at bounding box center [87, 130] width 130 height 9
select select "10"
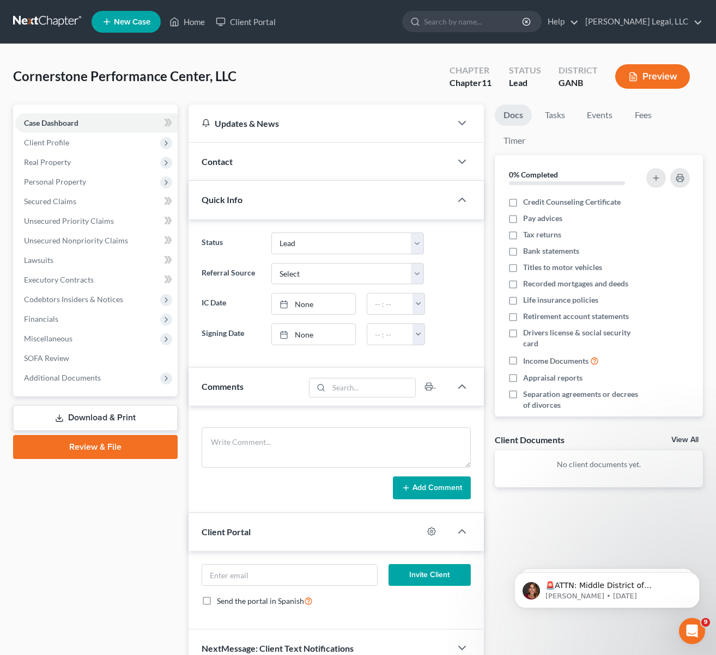
drag, startPoint x: 1, startPoint y: 82, endPoint x: -94, endPoint y: 96, distance: 95.9
click at [0, 96] on html "Home New Case Client Portal [PERSON_NAME] Legal, LLC [EMAIL_ADDRESS][DOMAIN_NAM…" at bounding box center [358, 354] width 716 height 709
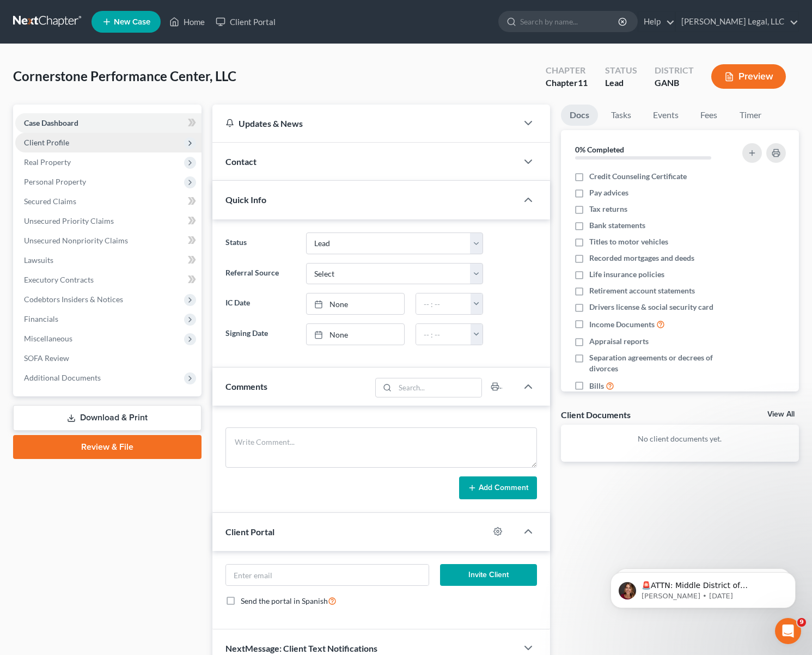
click at [98, 139] on span "Client Profile" at bounding box center [108, 143] width 186 height 20
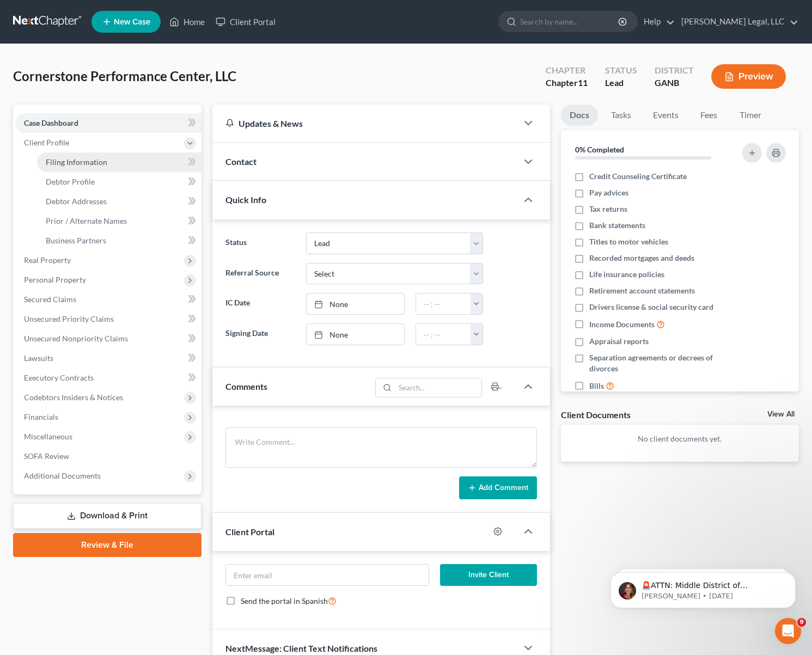
click at [83, 162] on span "Filing Information" at bounding box center [77, 161] width 62 height 9
select select "1"
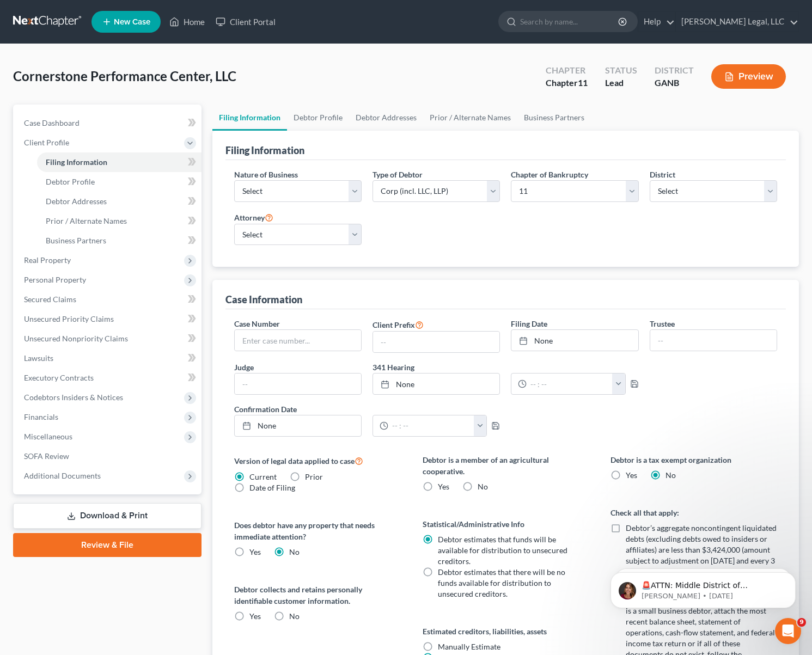
click at [177, 615] on div "Case Dashboard Payments Invoices Payments Payments Credit Report Client Profile" at bounding box center [107, 534] width 199 height 858
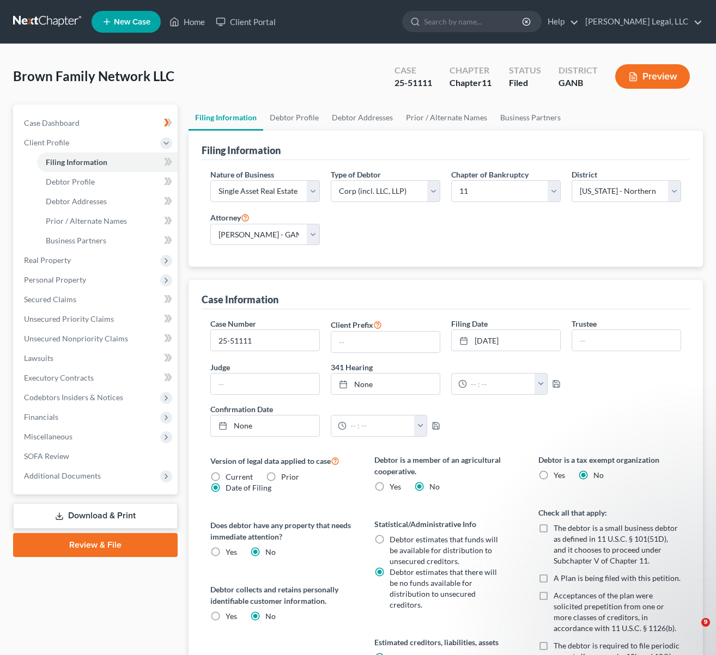
select select "5"
select select "1"
select select "19"
select select "0"
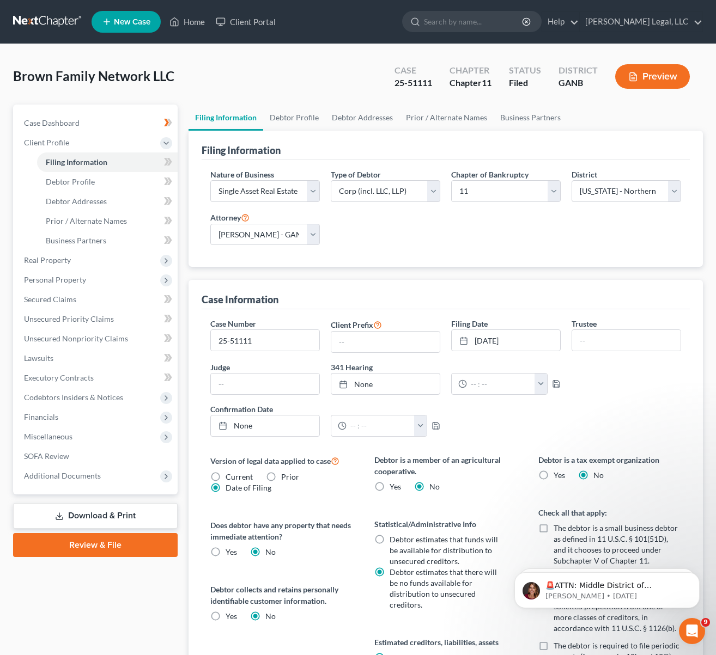
drag, startPoint x: 503, startPoint y: 278, endPoint x: 537, endPoint y: 275, distance: 33.4
click at [236, 61] on div "Brown Family Network LLC Upgraded Case 25-51111 Chapter Chapter 11 Status Filed…" at bounding box center [358, 80] width 690 height 47
drag, startPoint x: 46, startPoint y: 396, endPoint x: 45, endPoint y: 379, distance: 17.0
click at [46, 395] on span "Codebtors Insiders & Notices" at bounding box center [73, 397] width 99 height 9
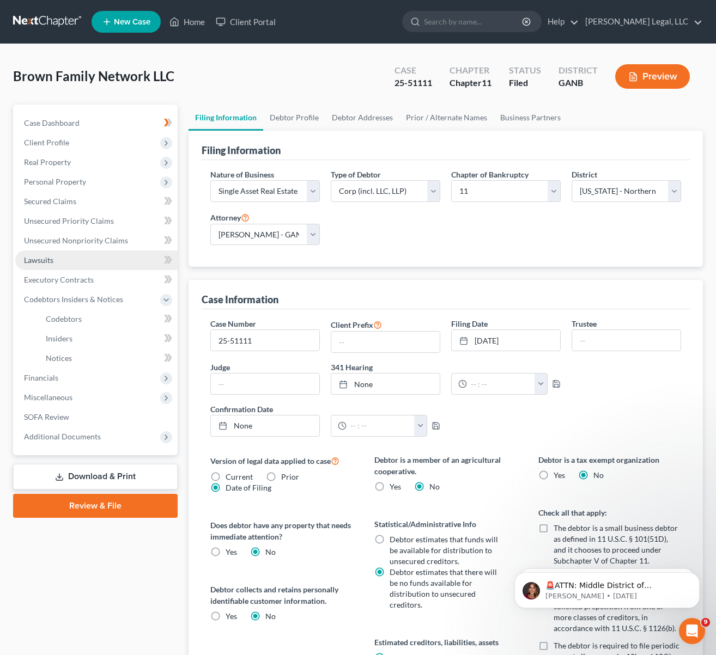
click at [51, 261] on span "Lawsuits" at bounding box center [38, 259] width 29 height 9
